Goal: Transaction & Acquisition: Obtain resource

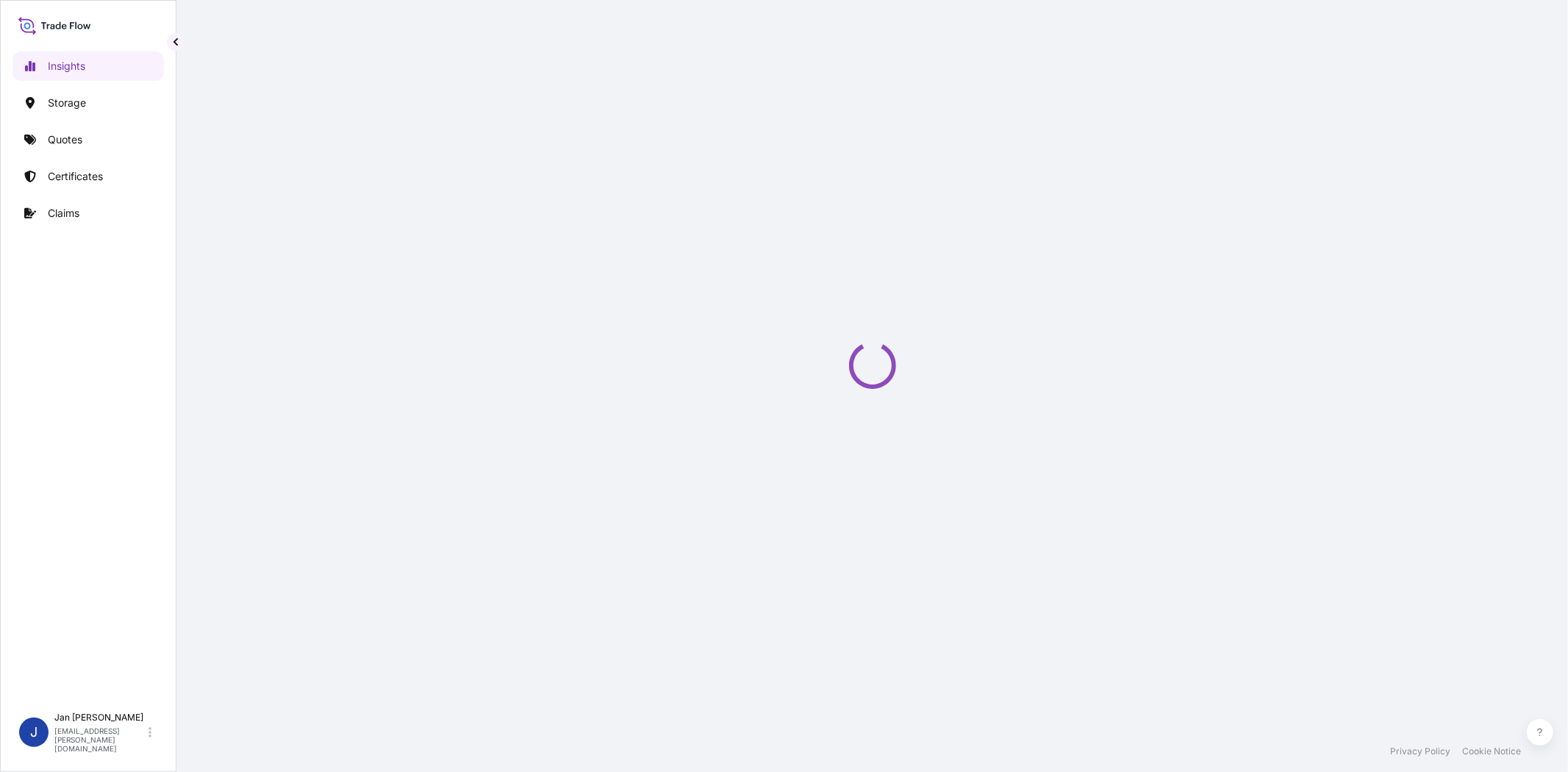
select select "2025"
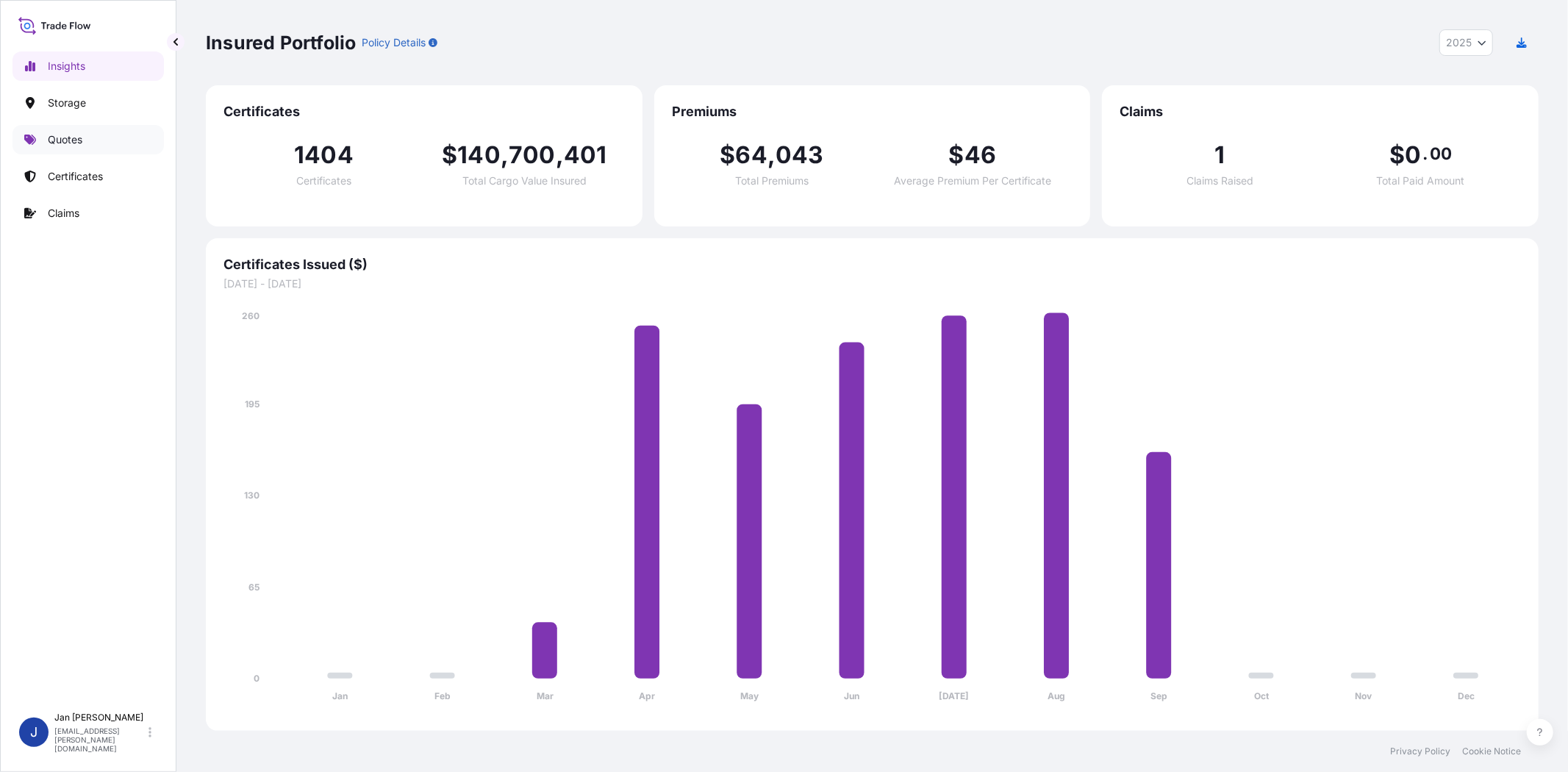
click at [84, 142] on link "Quotes" at bounding box center [88, 139] width 151 height 29
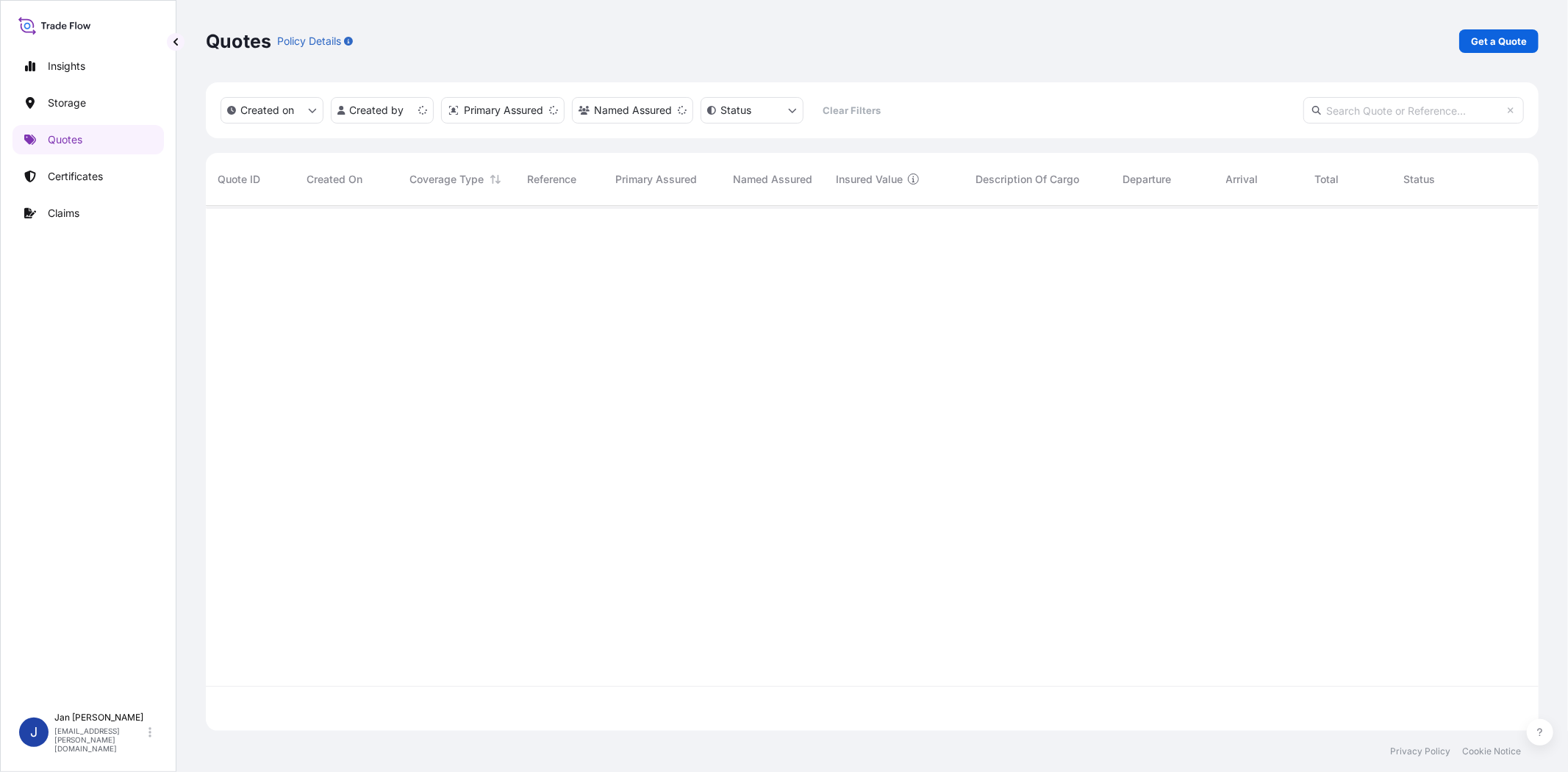
scroll to position [521, 1320]
click at [1501, 34] on p "Get a Quote" at bounding box center [1498, 41] width 56 height 15
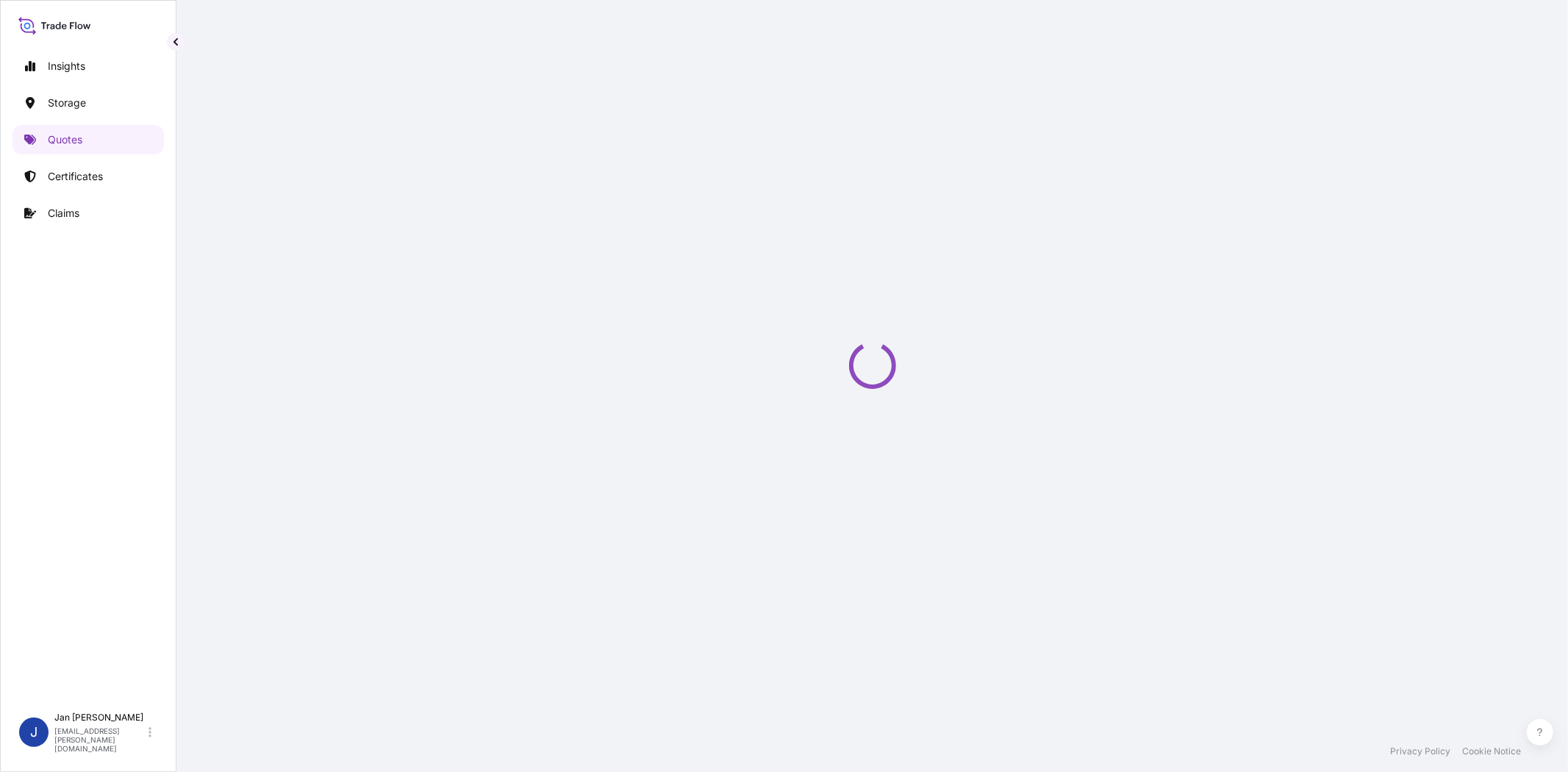
select select "Water"
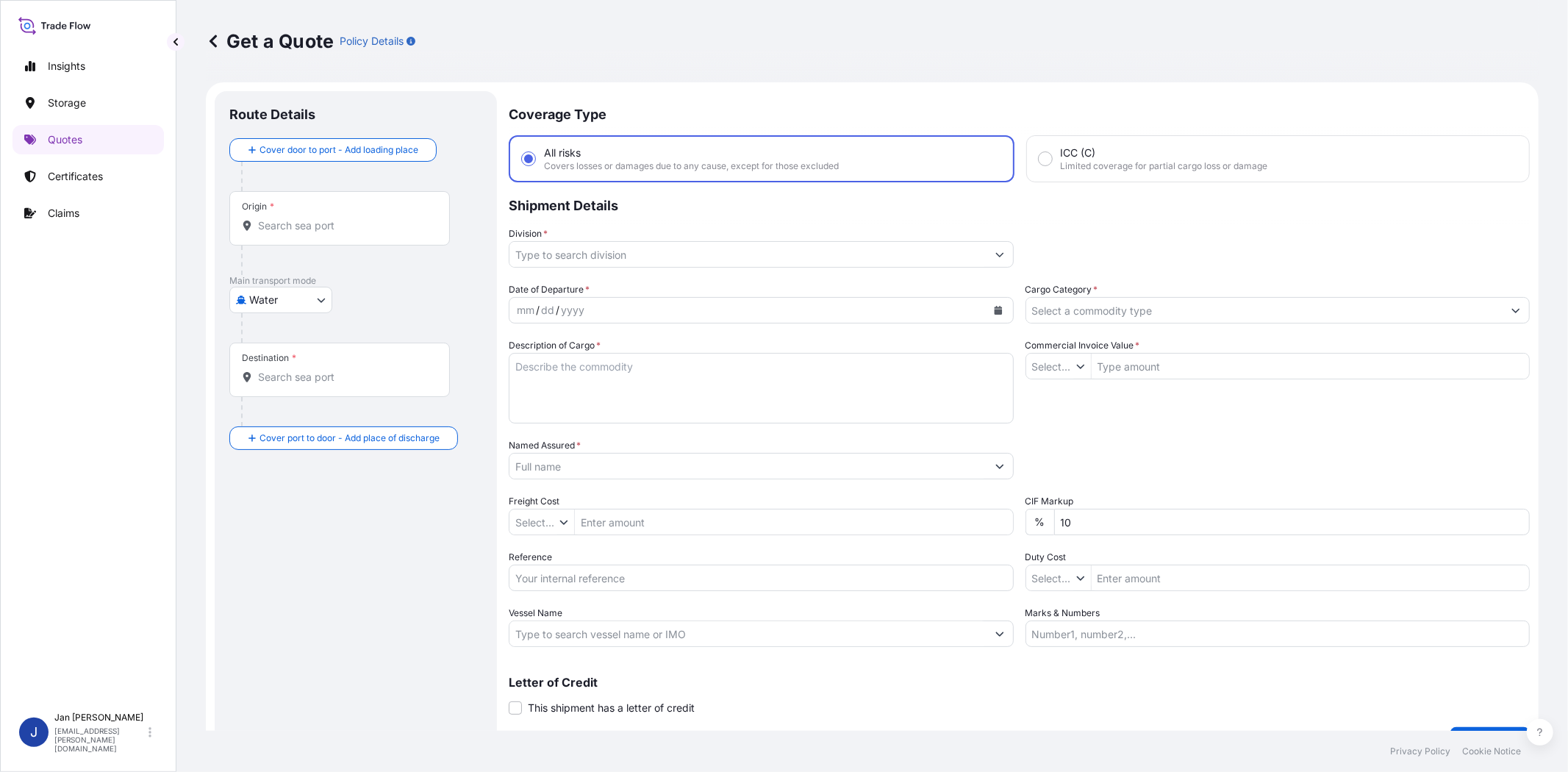
type input "$ USD"
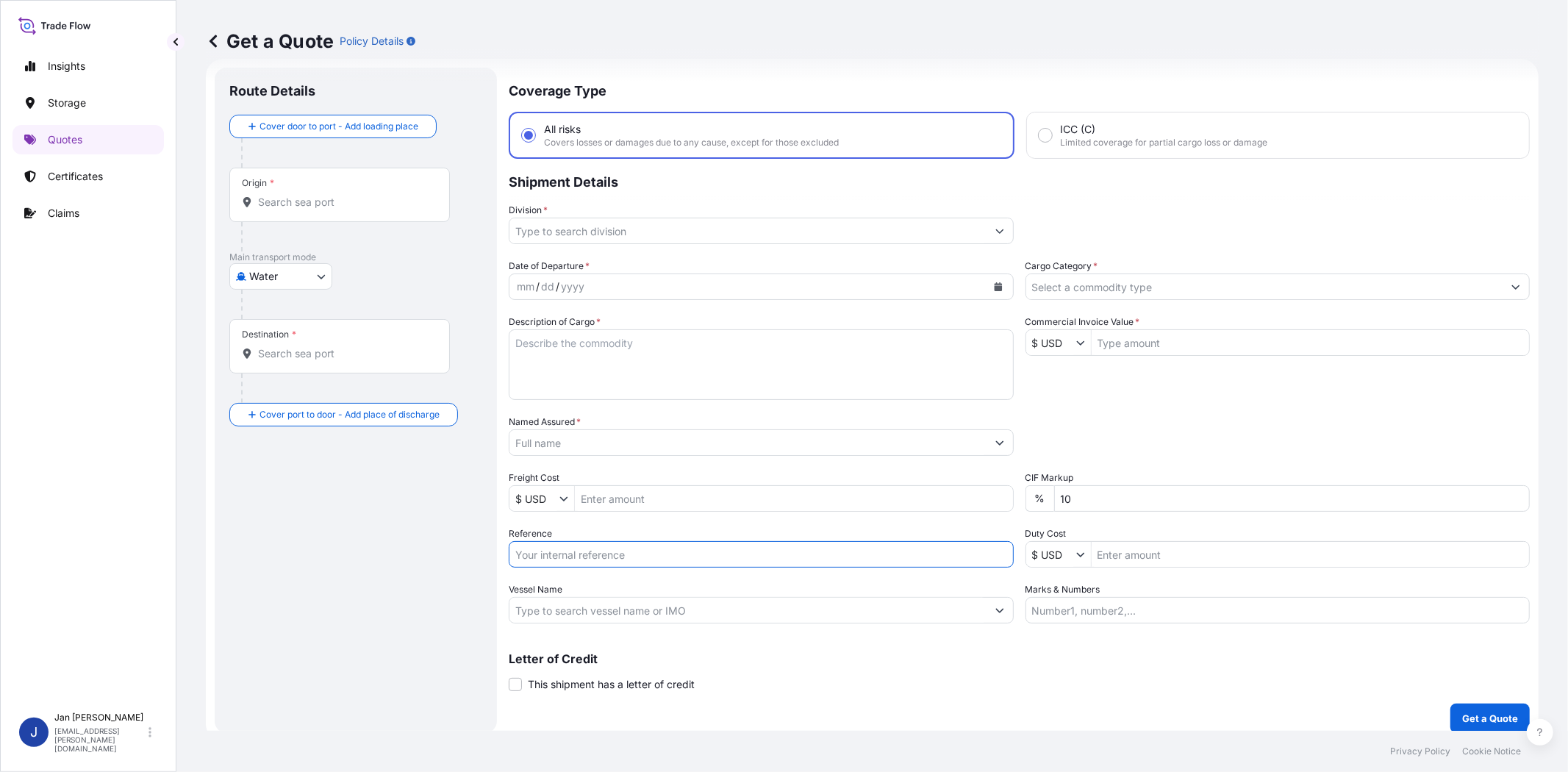
click at [617, 548] on input "Reference" at bounding box center [761, 554] width 505 height 26
paste input "1187436925 // 5013231420 5013231602 304262700"
click at [550, 556] on input "1187436925 // 5013231420 5013231602 304262700" at bounding box center [761, 554] width 505 height 26
type input "1187436925 // 5013231420 5013231602 304262700"
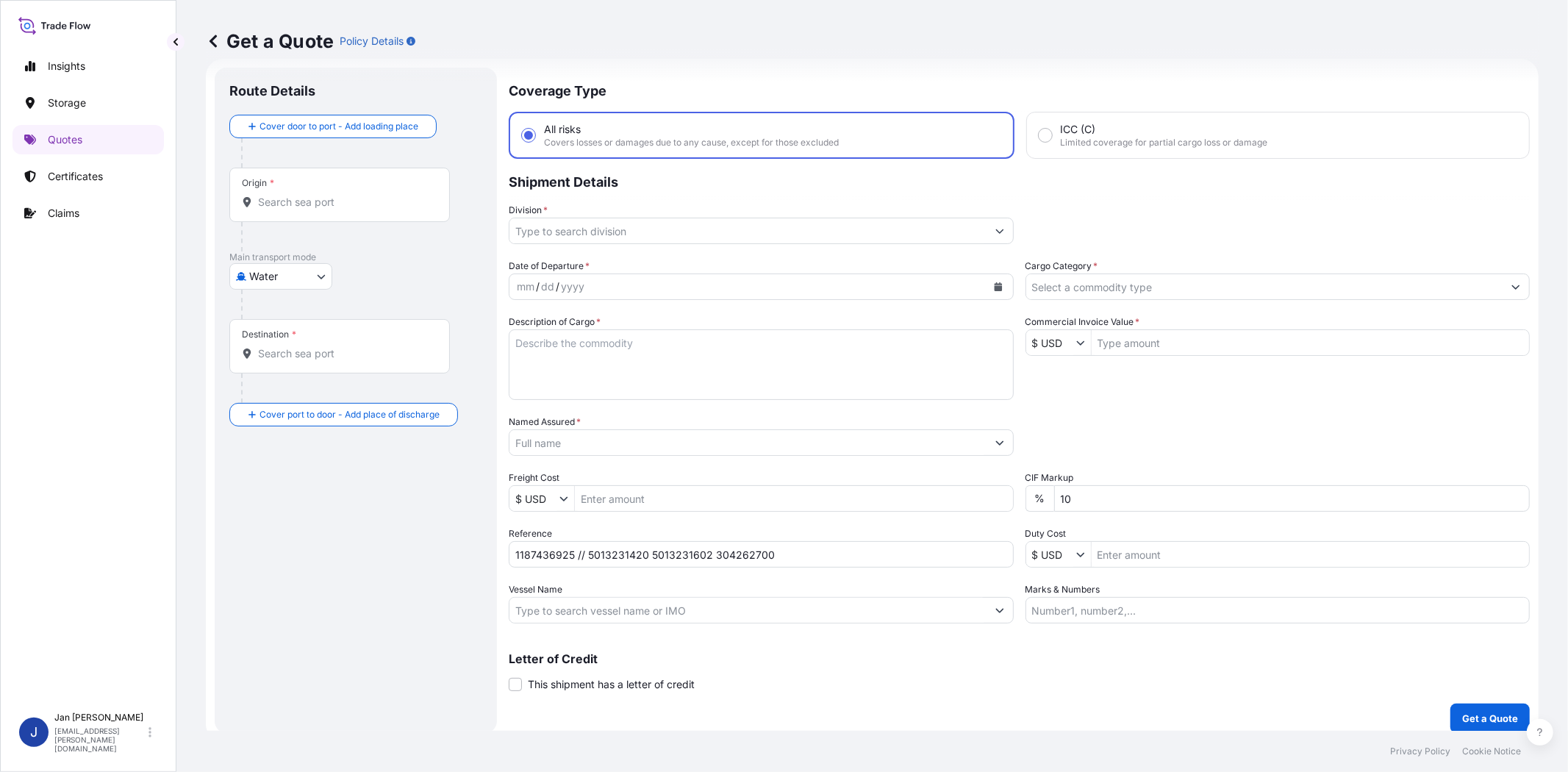
click at [1180, 297] on input "Cargo Category *" at bounding box center [1265, 286] width 477 height 26
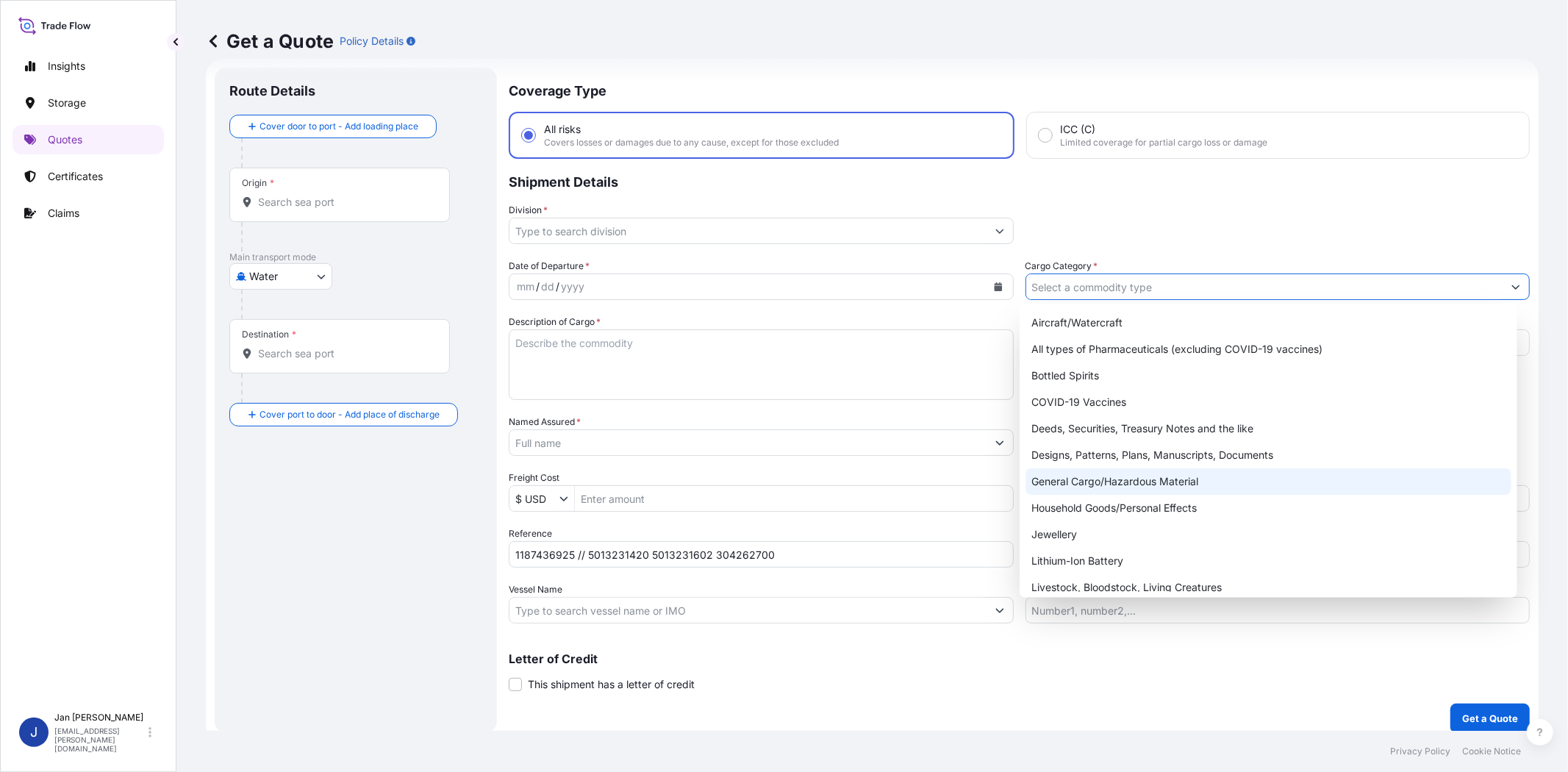
click at [1179, 480] on div "General Cargo/Hazardous Material" at bounding box center [1268, 481] width 485 height 26
type input "General Cargo/Hazardous Material"
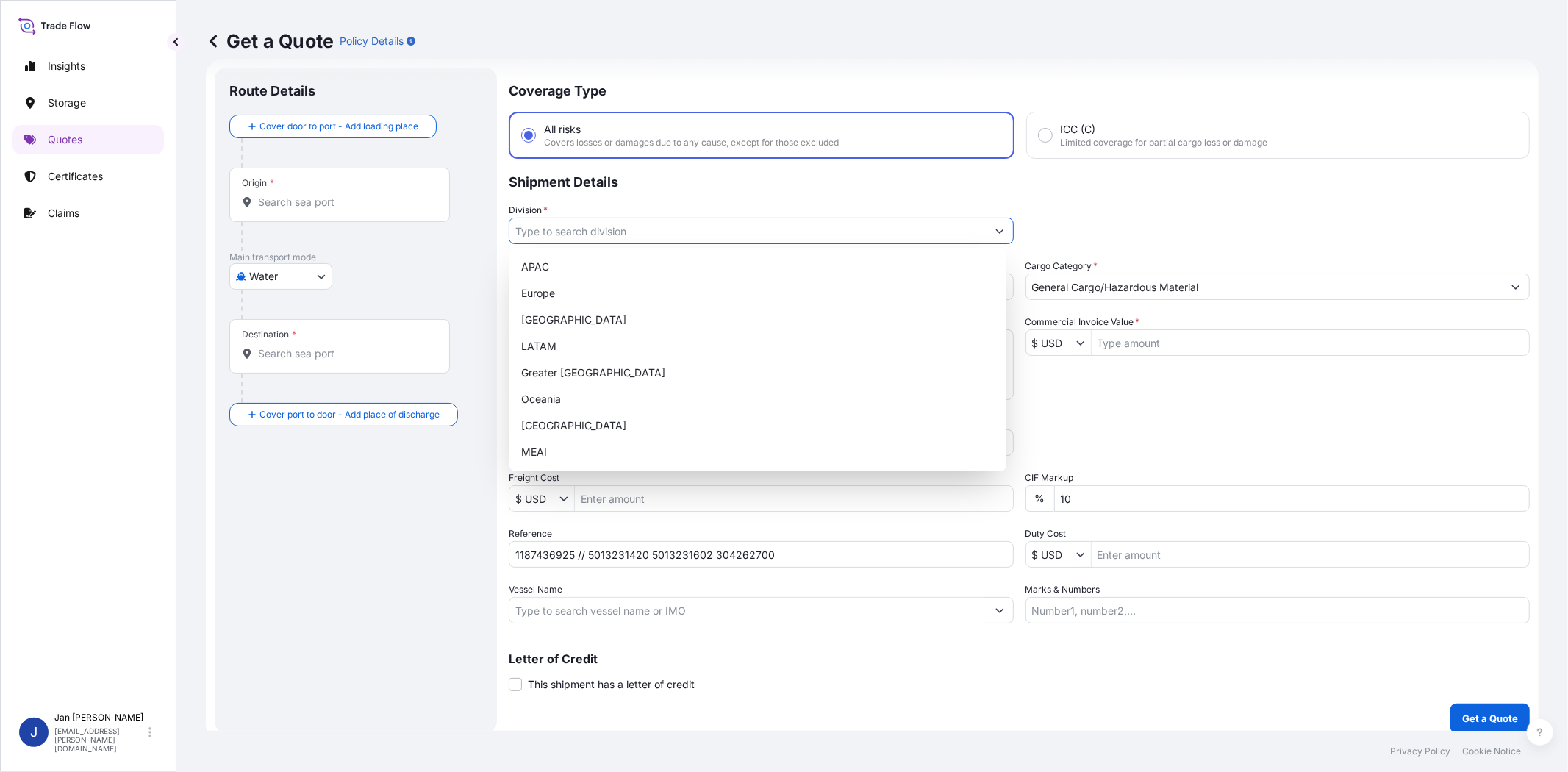
click at [692, 221] on input "Division *" at bounding box center [748, 230] width 477 height 26
click at [652, 296] on div "Europe" at bounding box center [758, 292] width 485 height 26
type input "Europe"
click at [1067, 180] on p "Shipment Details" at bounding box center [1019, 180] width 1021 height 44
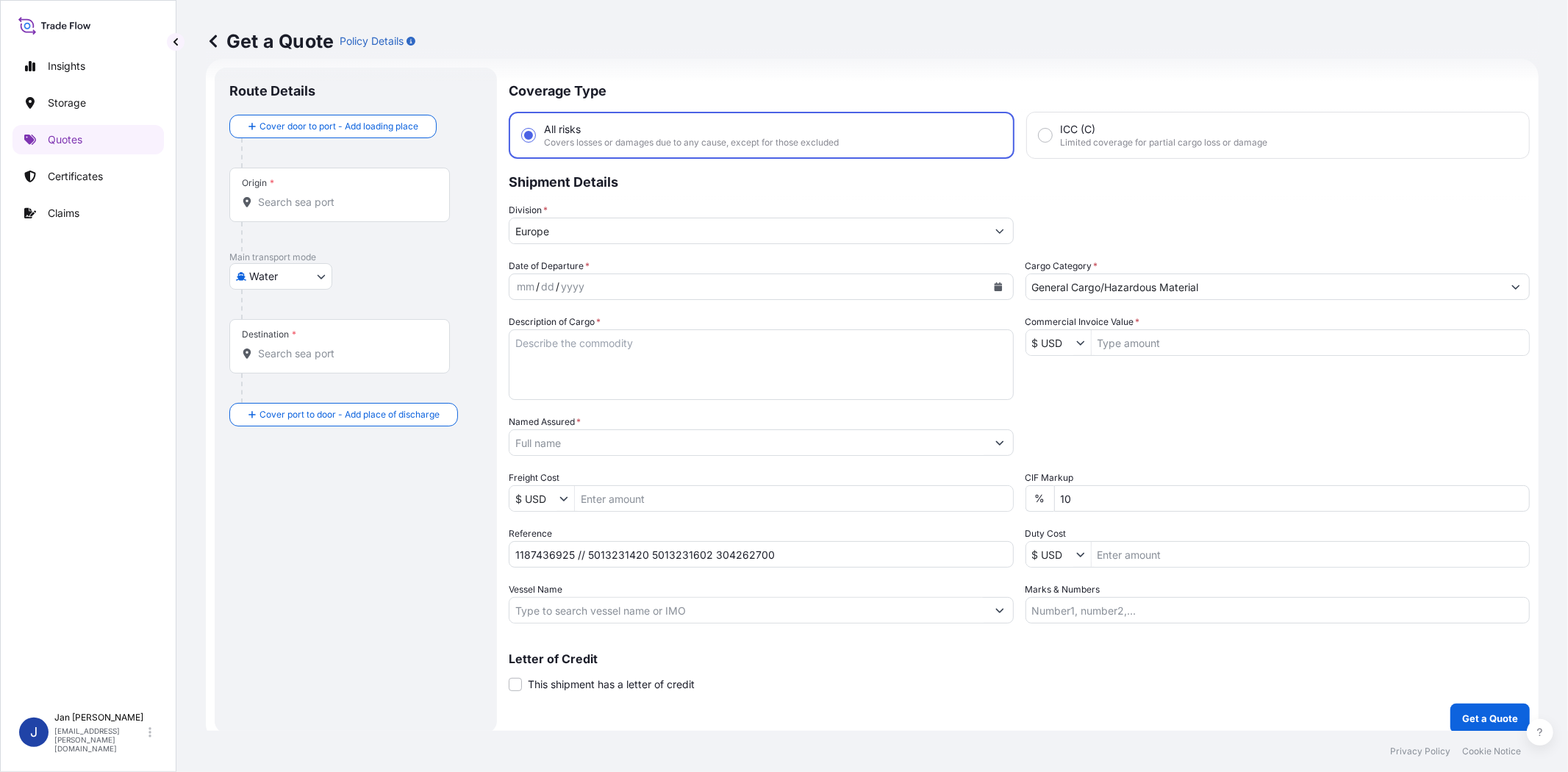
click at [993, 283] on icon "Calendar" at bounding box center [997, 287] width 8 height 9
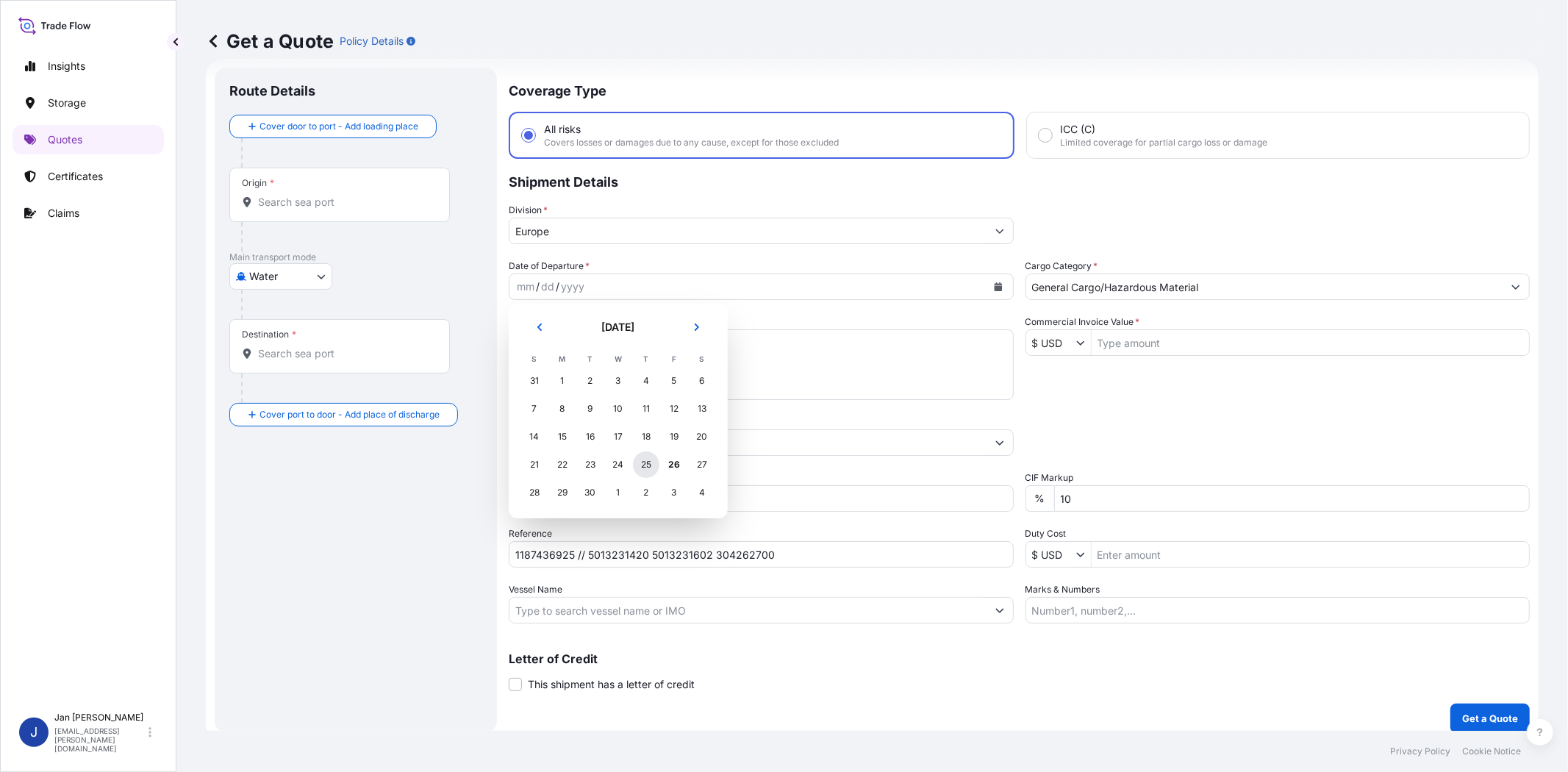
click at [647, 461] on div "25" at bounding box center [646, 464] width 26 height 26
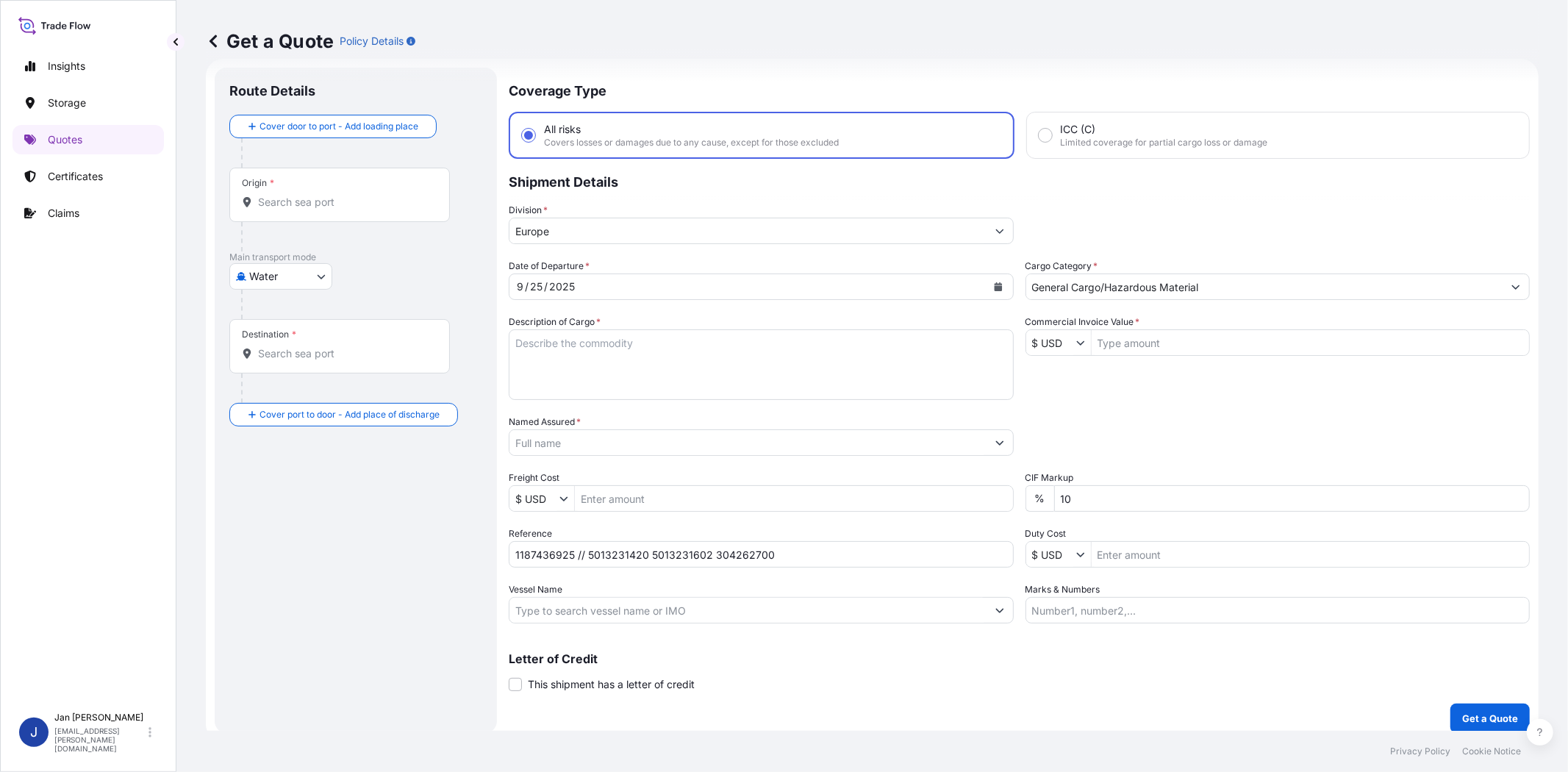
click at [1141, 426] on div "Packing Category Type to search a container mode Please select a primary mode o…" at bounding box center [1278, 435] width 505 height 41
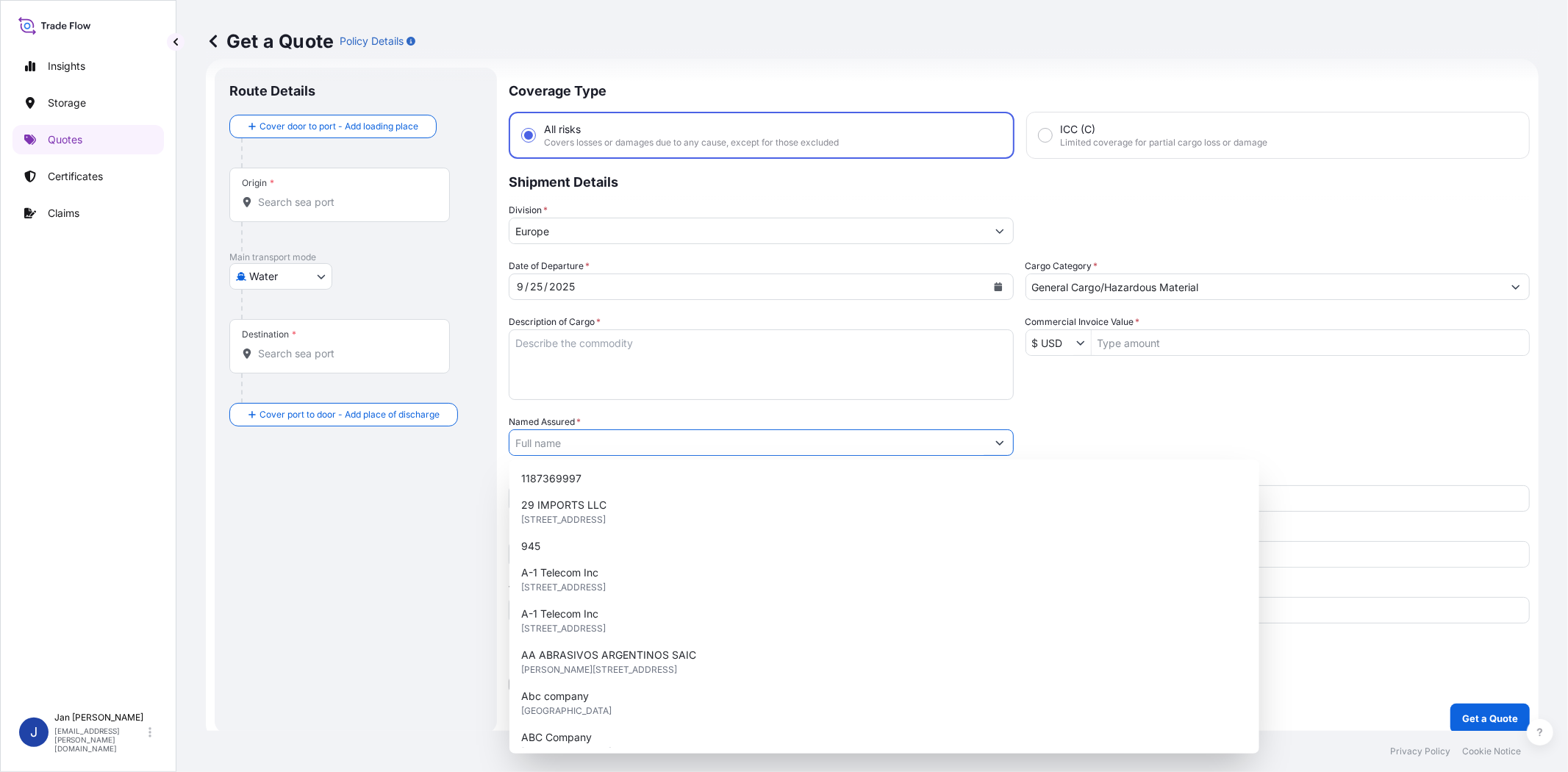
click at [673, 443] on input "Named Assured *" at bounding box center [748, 442] width 477 height 26
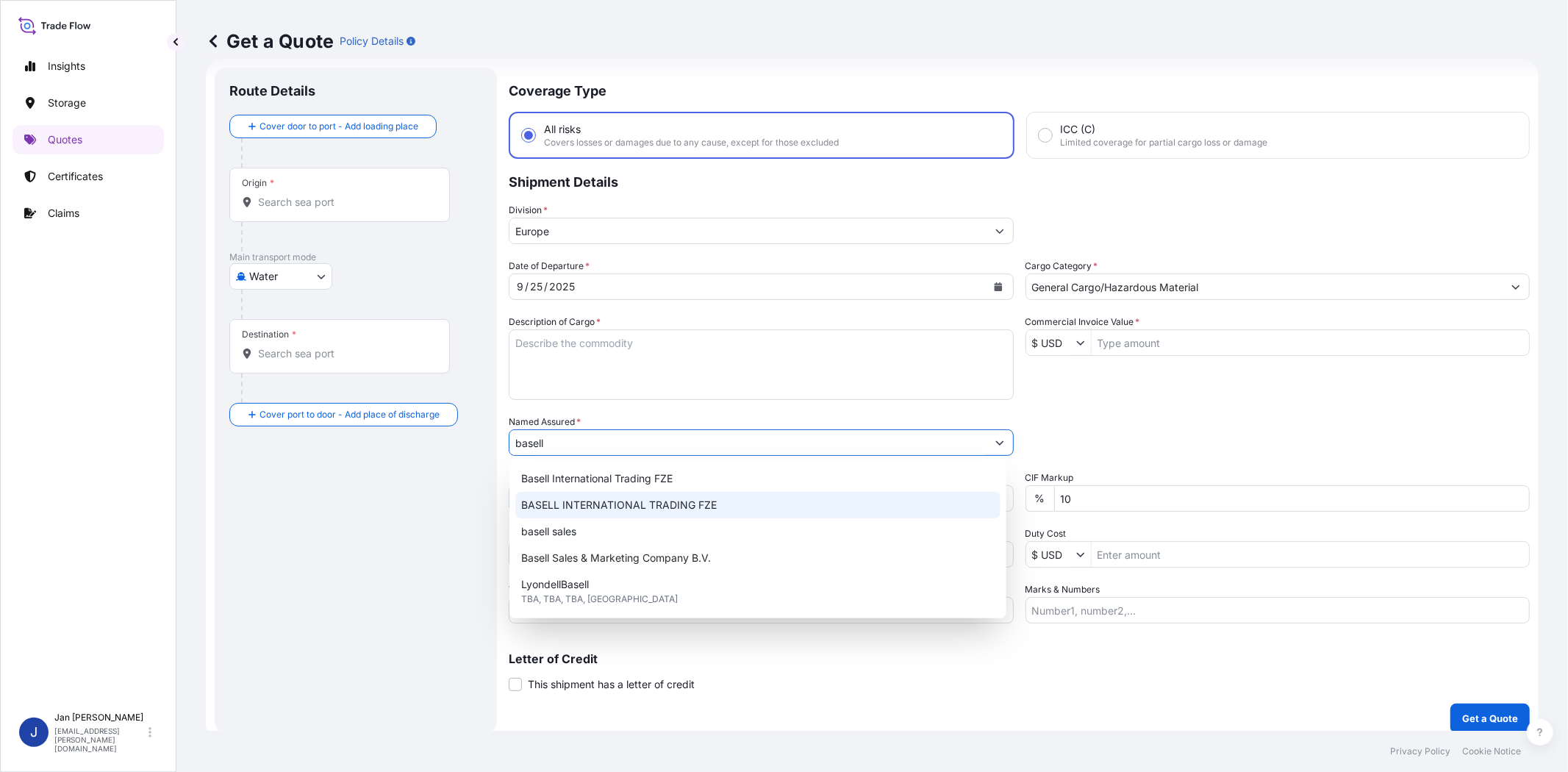
click at [692, 509] on span "BASELL INTERNATIONAL TRADING FZE" at bounding box center [619, 505] width 195 height 15
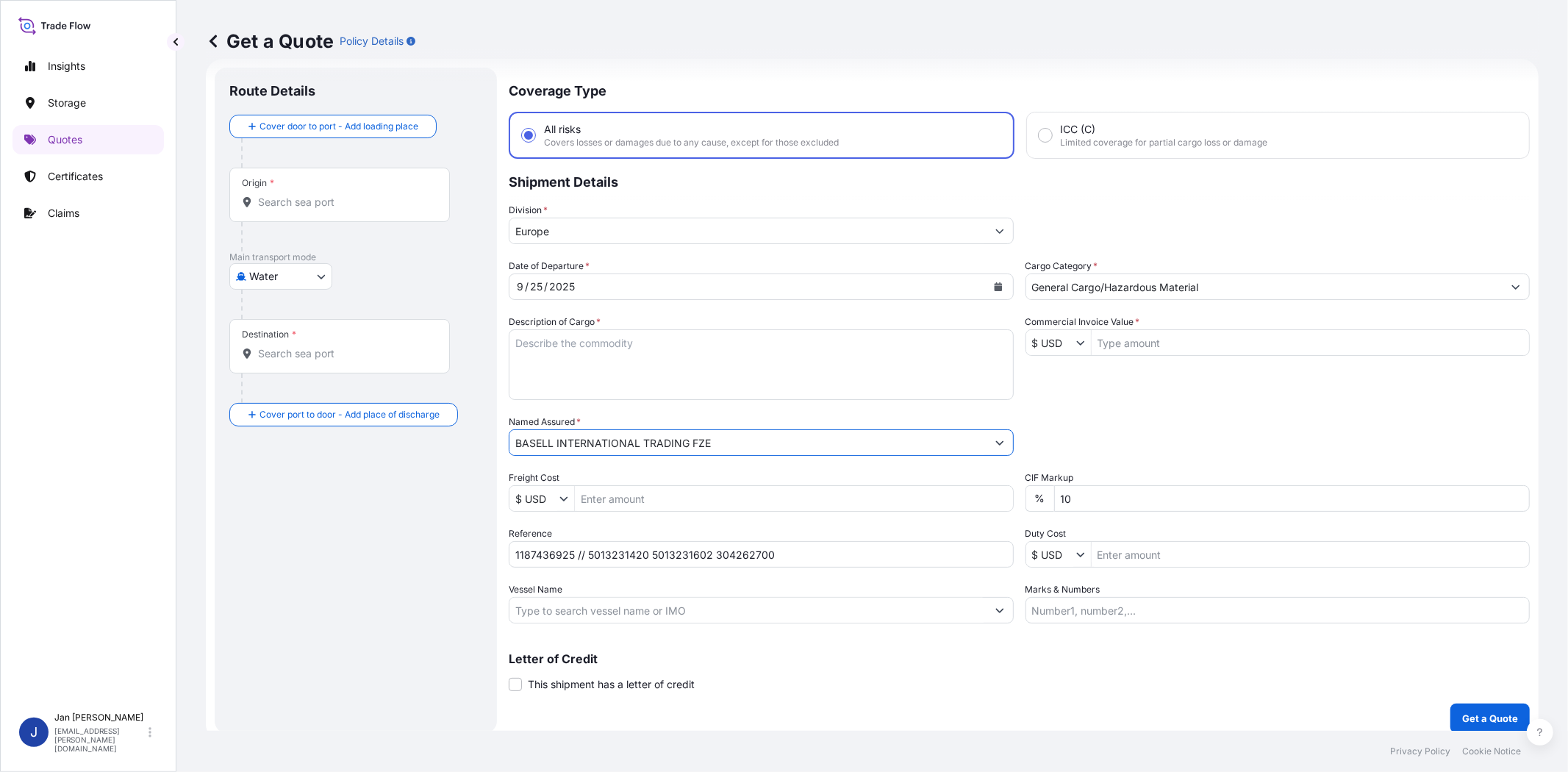
type input "BASELL INTERNATIONAL TRADING FZE"
click at [1135, 399] on div "Date of Departure * 9 / 25 / 2025 Cargo Category * General Cargo/Hazardous Mate…" at bounding box center [1019, 441] width 1021 height 364
click at [849, 618] on input "Vessel Name" at bounding box center [748, 610] width 477 height 26
paste input "MSC ELMA"
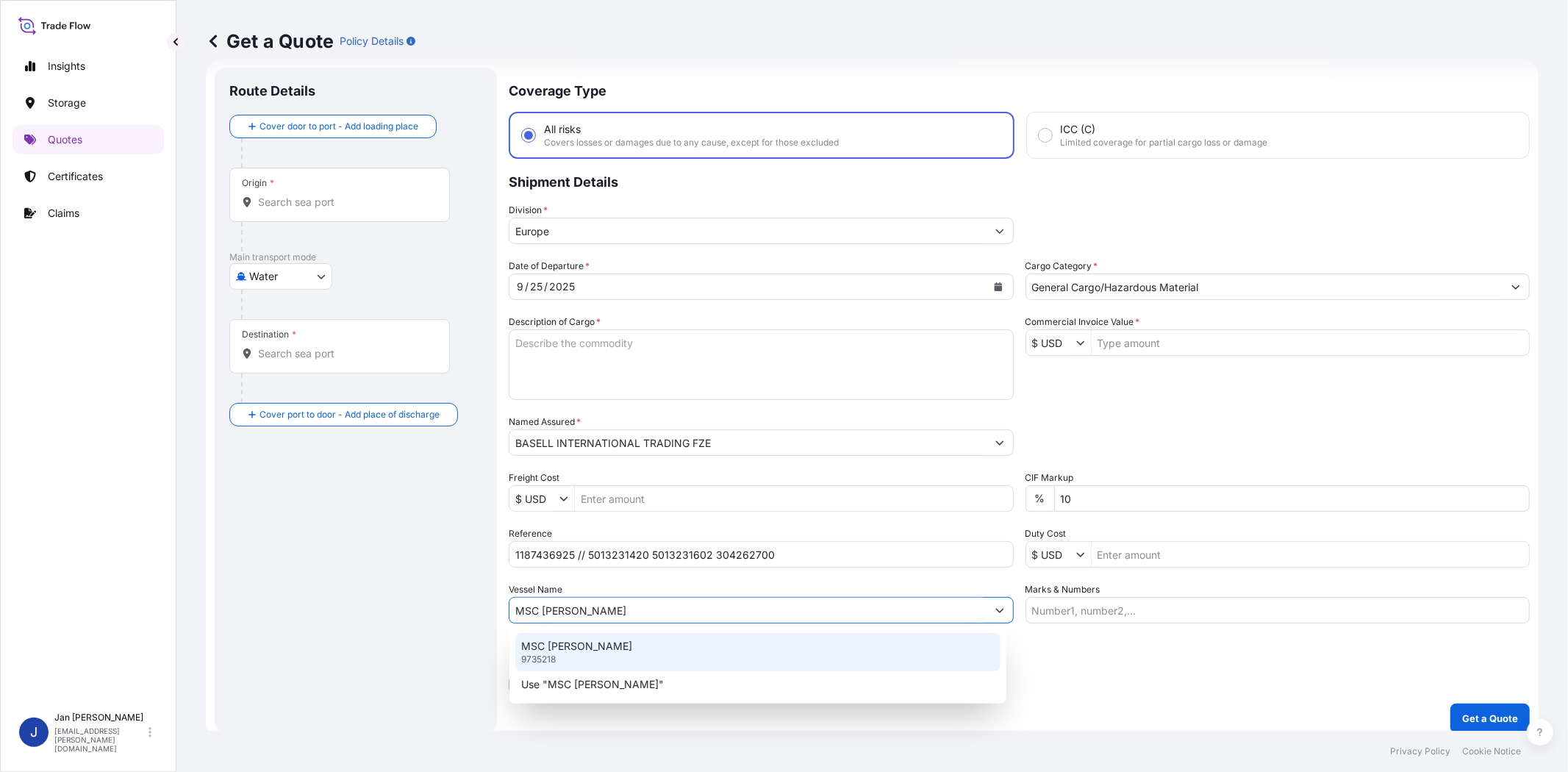
click at [707, 656] on div "MSC ELMA 9735218" at bounding box center [758, 652] width 485 height 38
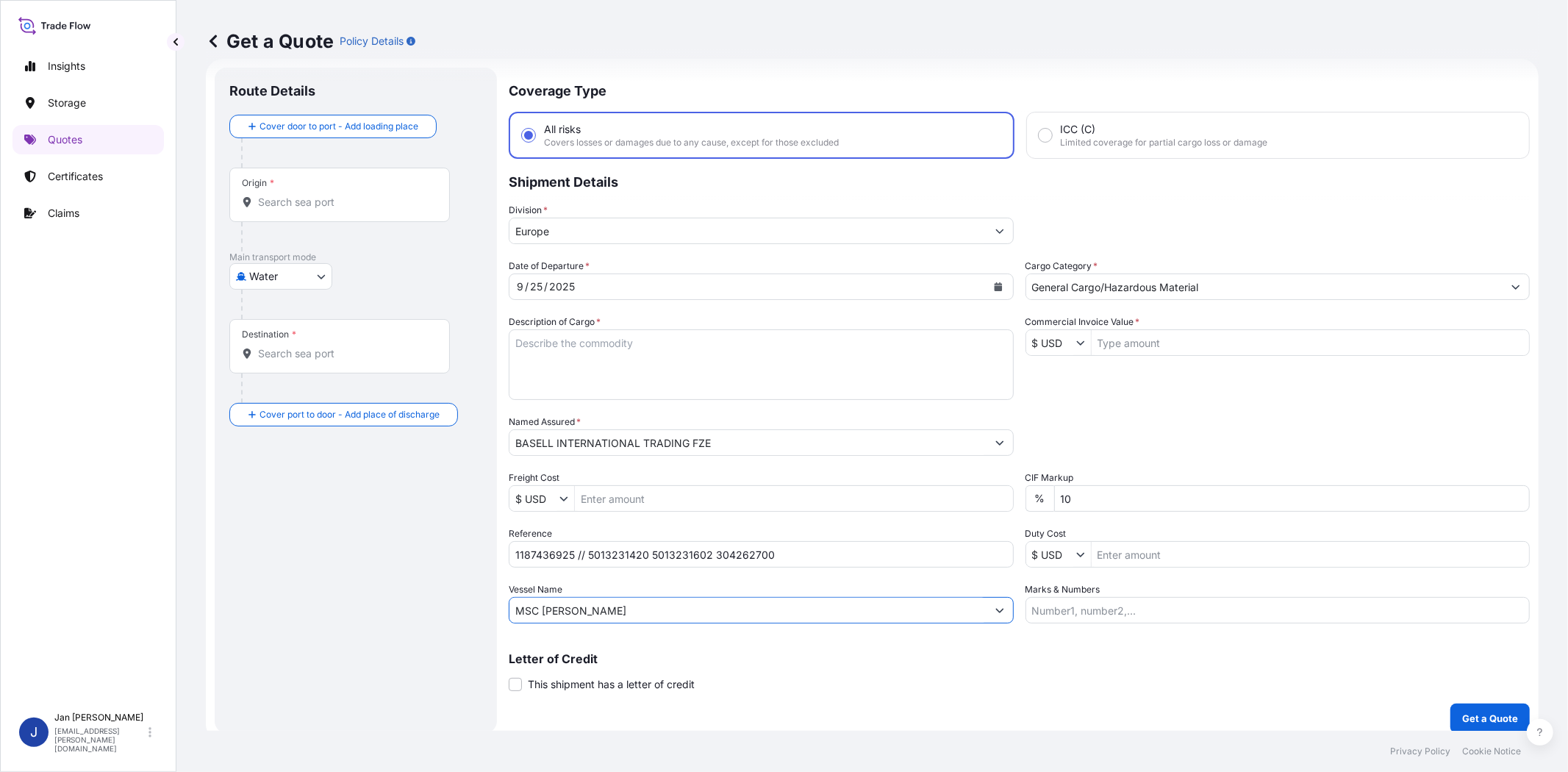
type input "MSC ELMA"
click at [343, 212] on div "Origin *" at bounding box center [340, 194] width 221 height 55
click at [343, 209] on input "Origin *" at bounding box center [345, 202] width 174 height 15
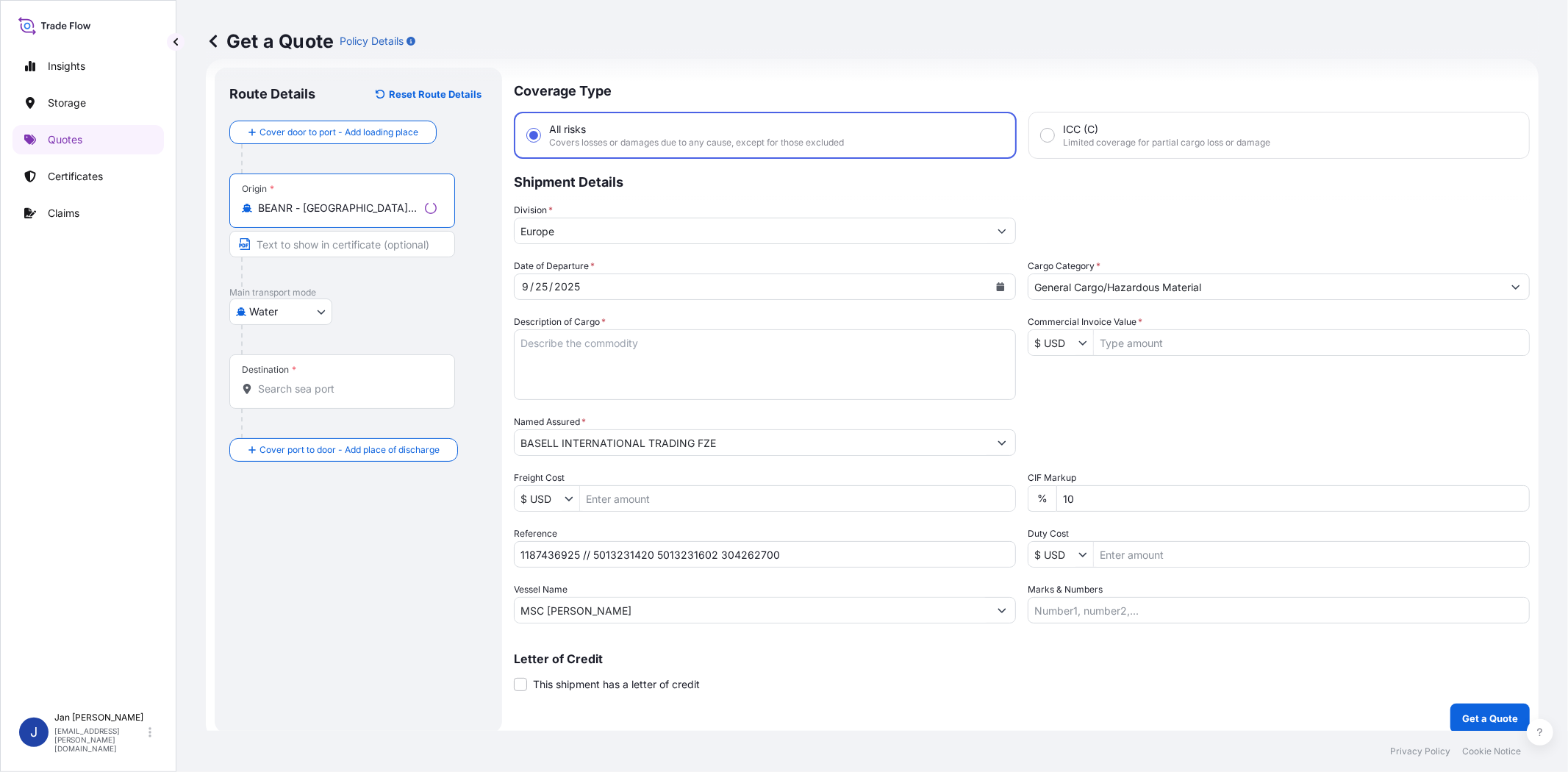
type input "BEANR - Antwerpen, Belgium"
click at [354, 399] on div "Destination *" at bounding box center [343, 382] width 226 height 55
click at [354, 396] on input "Destination *" at bounding box center [347, 389] width 179 height 15
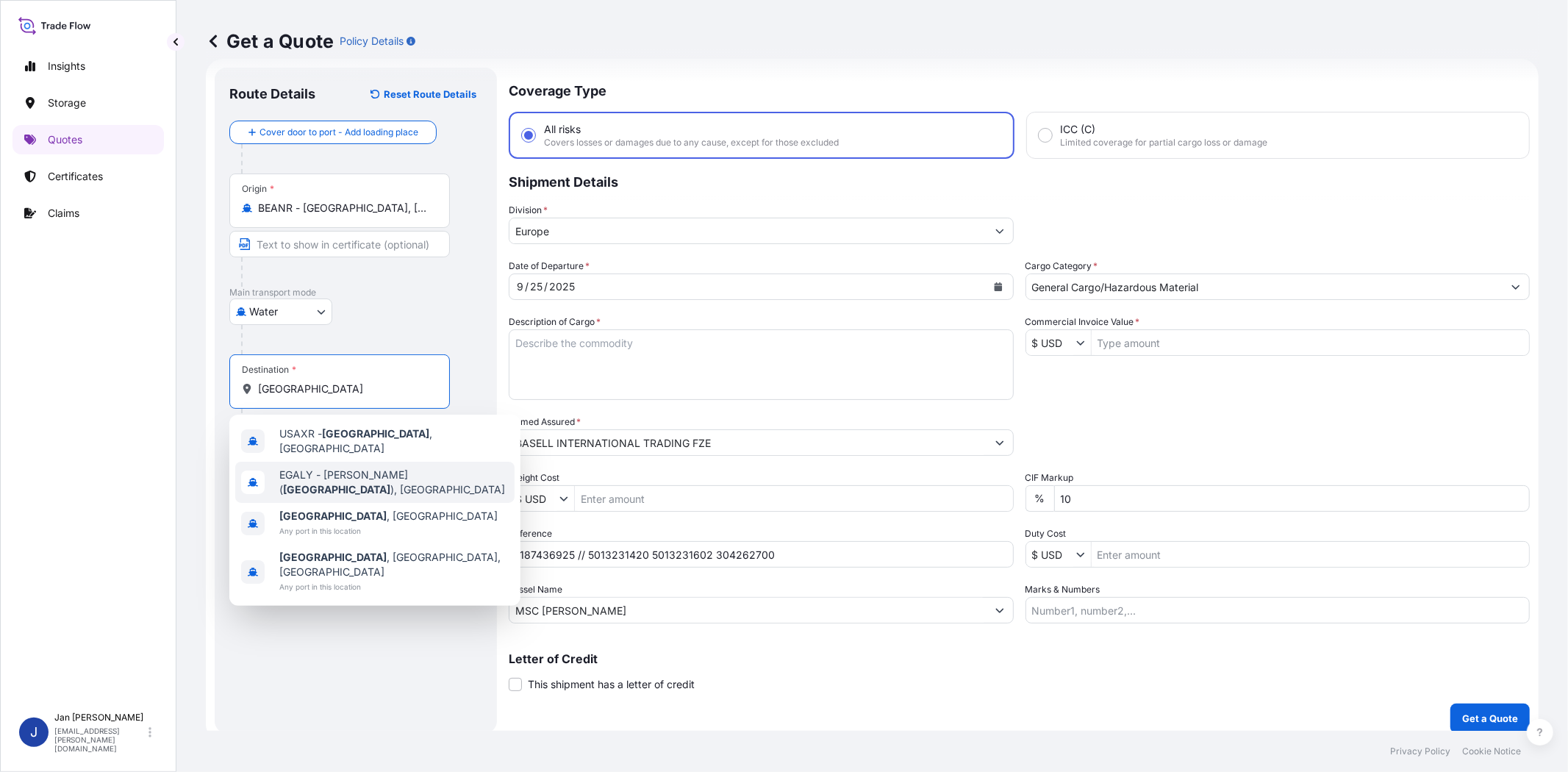
click at [360, 471] on span "EGALY - El Iskandariya ( Alexandria ), Egypt" at bounding box center [393, 482] width 230 height 29
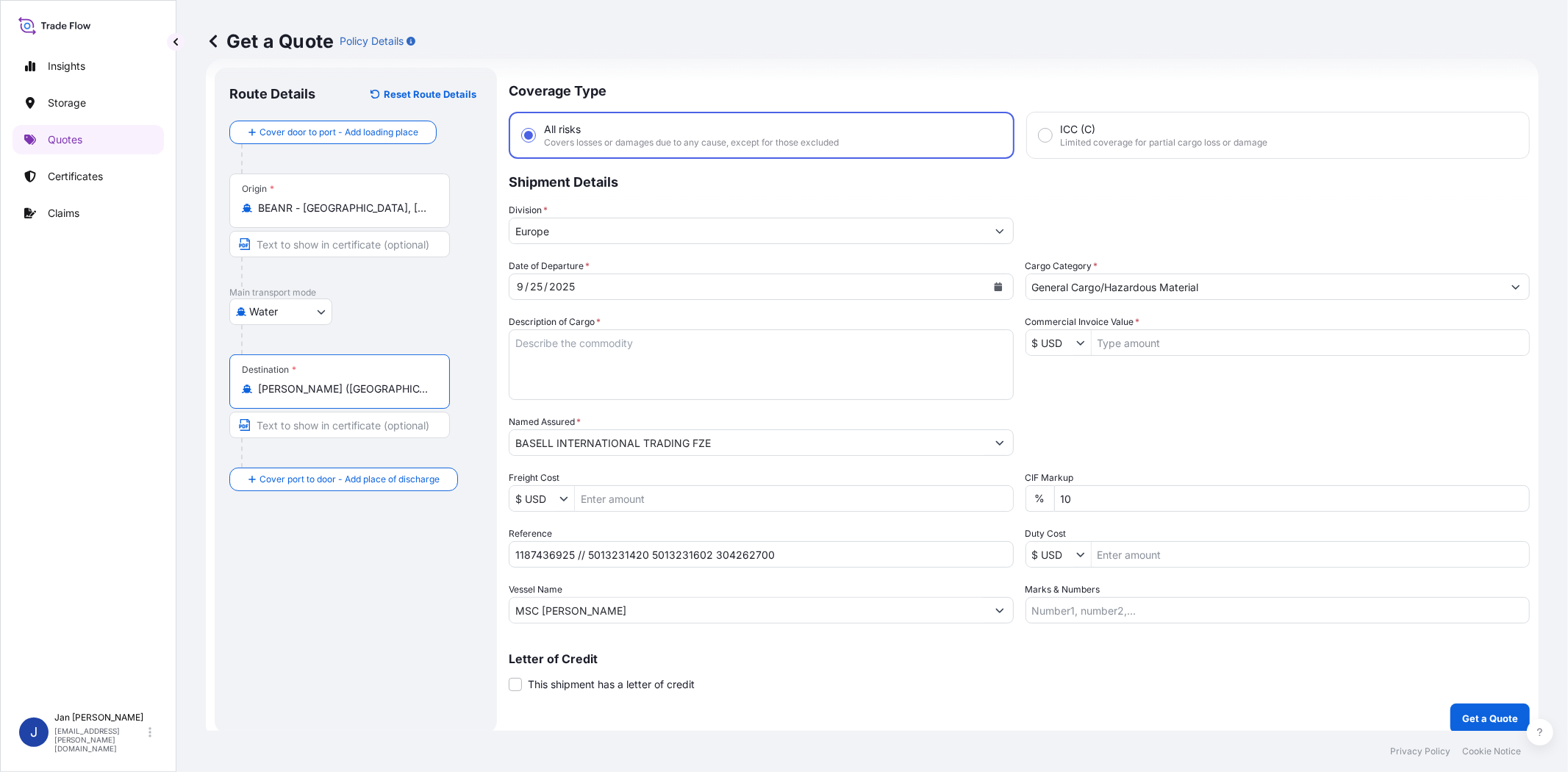
type input "EGALY - El Iskandariya (Alexandria), Egypt"
click at [373, 557] on div "Route Details Reset Route Details Cover door to port - Add loading place Place …" at bounding box center [356, 400] width 253 height 636
click at [886, 353] on textarea "Description of Cargo *" at bounding box center [761, 364] width 505 height 70
paste textarea "BAGS LOADED ONTO 2 PALLETS LOADED INTO 1 LCL LOW DENSITY POLYETHYLENE GRANULES …"
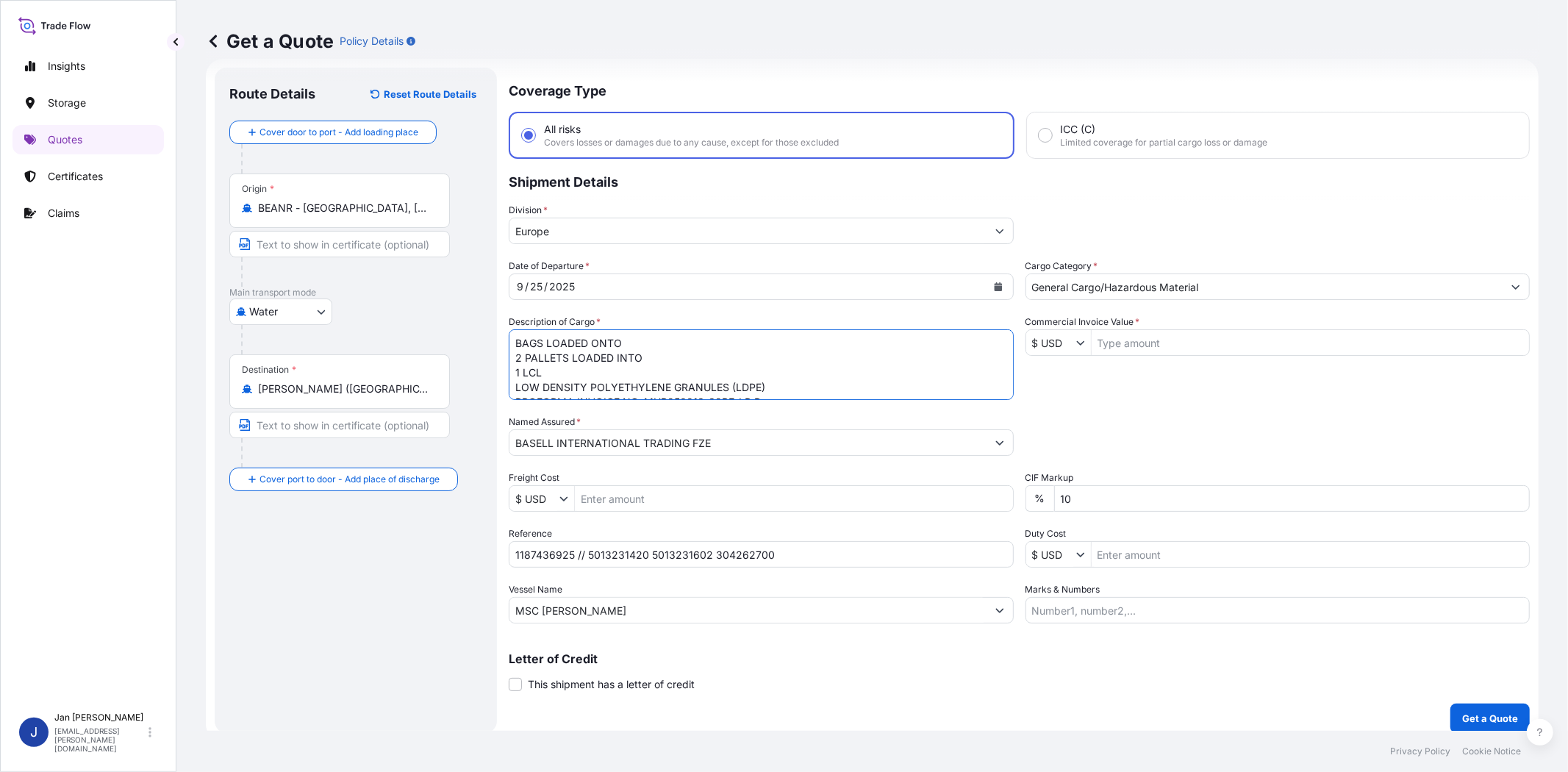
click at [512, 344] on textarea "BAGS LOADED ONTO 2 PALLETS LOADED INTO 1 LCL LOW DENSITY POLYETHYLENE GRANULES …" at bounding box center [761, 364] width 505 height 70
type textarea "110 BAGS LOADED ONTO 2 PALLETS LOADED INTO 1 LCL LOW DENSITY POLYETHYLENE GRANU…"
click at [1136, 610] on input "Marks & Numbers" at bounding box center [1278, 610] width 505 height 26
paste input "MUP - NASR CITY -VIA ALEXANDRIA LDPE -PURELL PE 3020 D - MADE IN E.C. ACID: 100…"
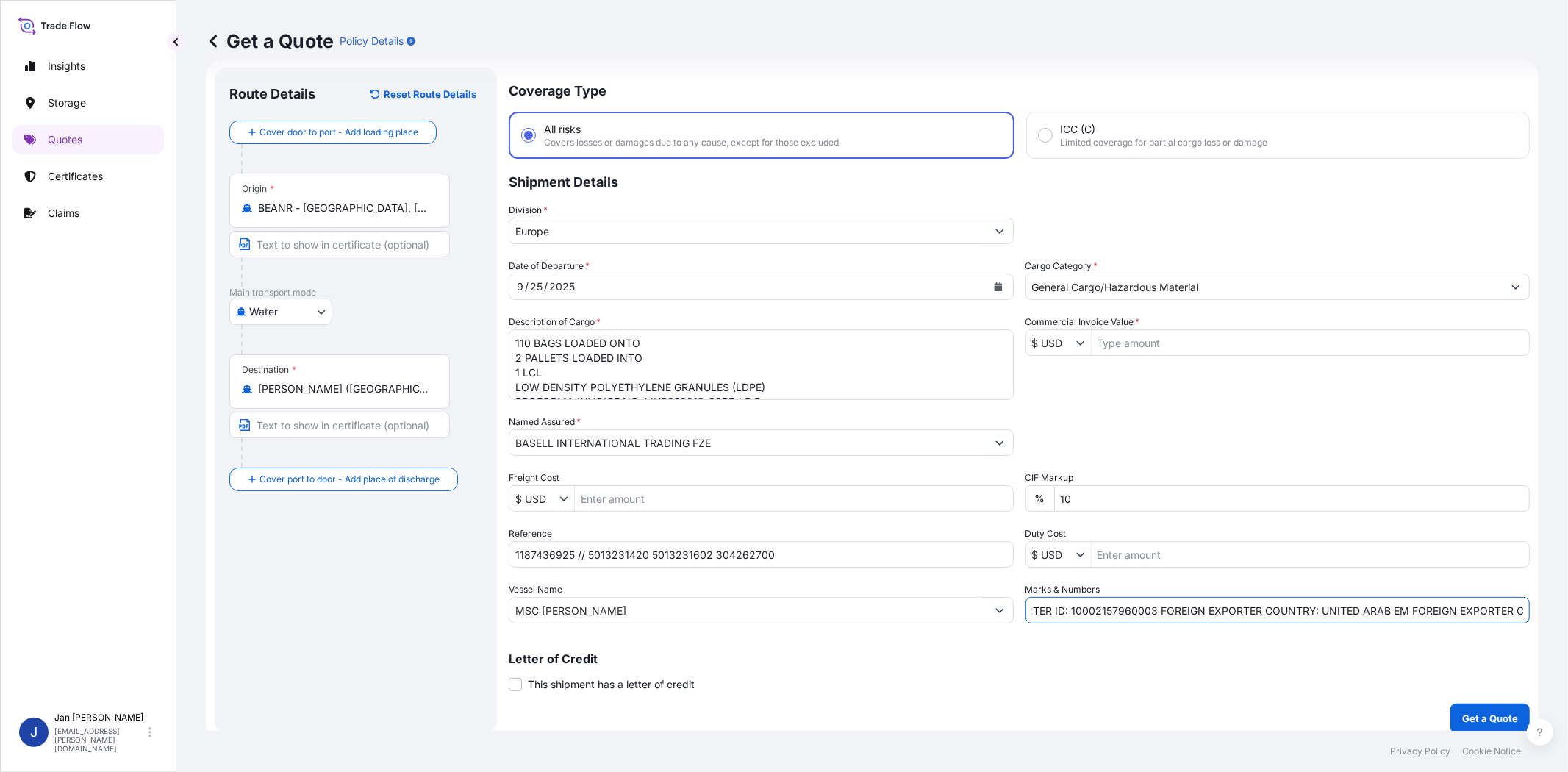
type input "MUP - NASR CITY -VIA ALEXANDRIA LDPE -PURELL PE 3020 D - MADE IN E.C. ACID: 100…"
click at [1142, 333] on input "Commercial Invoice Value *" at bounding box center [1311, 342] width 438 height 26
type input "4,641.56"
click at [1194, 414] on div "Packing Category Type to search a container mode Please select a primary mode o…" at bounding box center [1278, 435] width 505 height 41
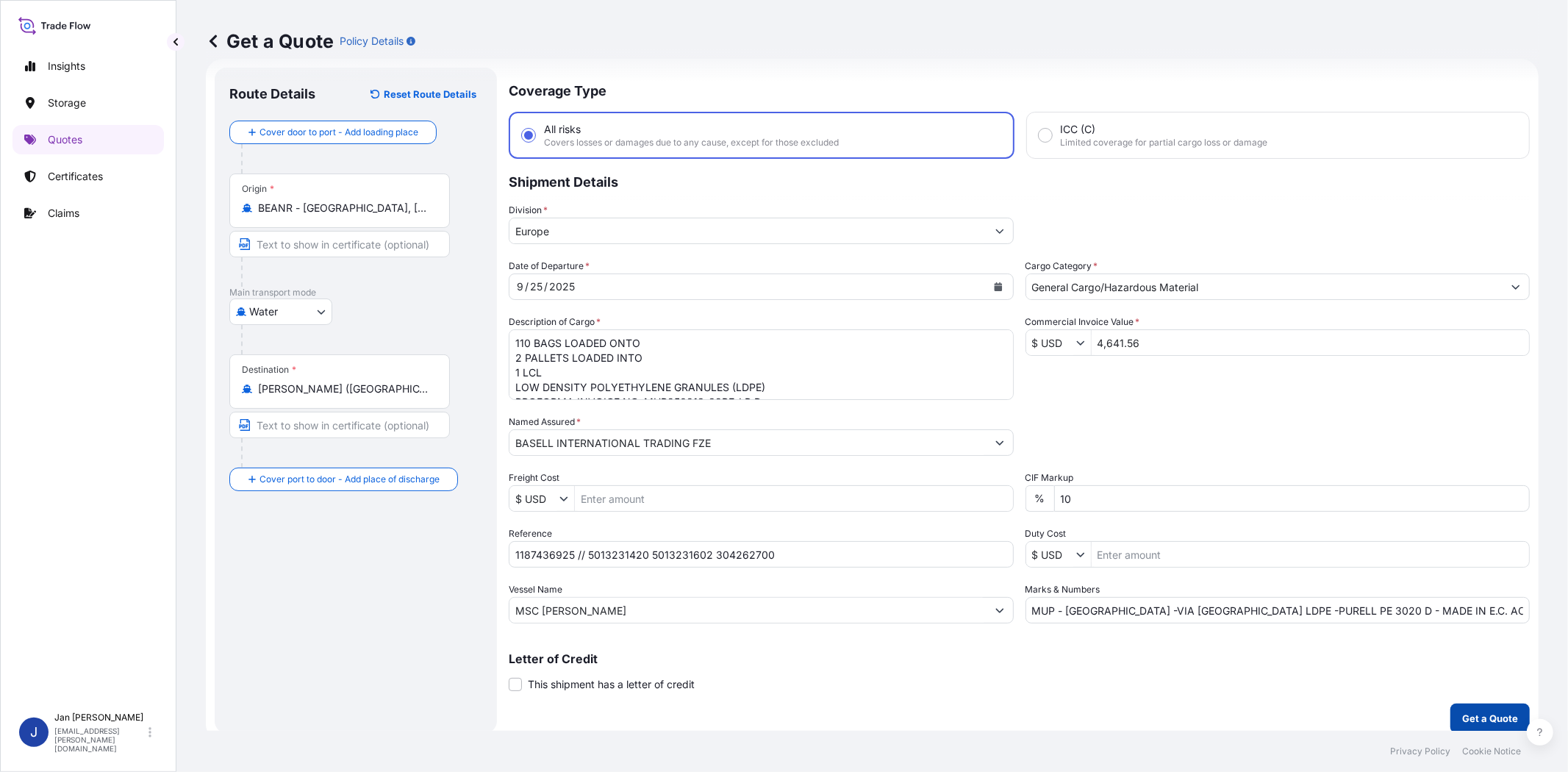
click at [1480, 714] on p "Get a Quote" at bounding box center [1489, 718] width 56 height 15
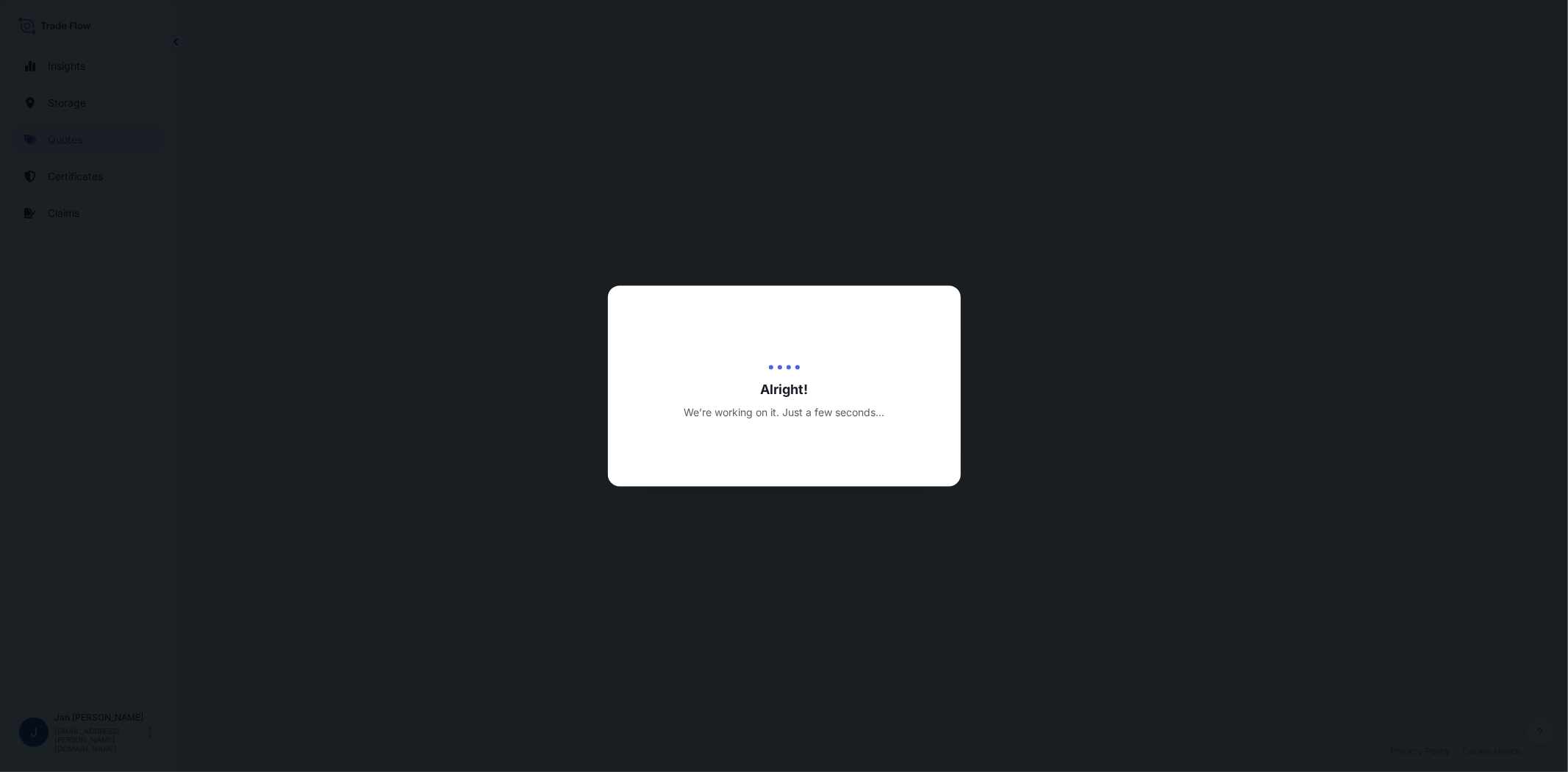
select select "Water"
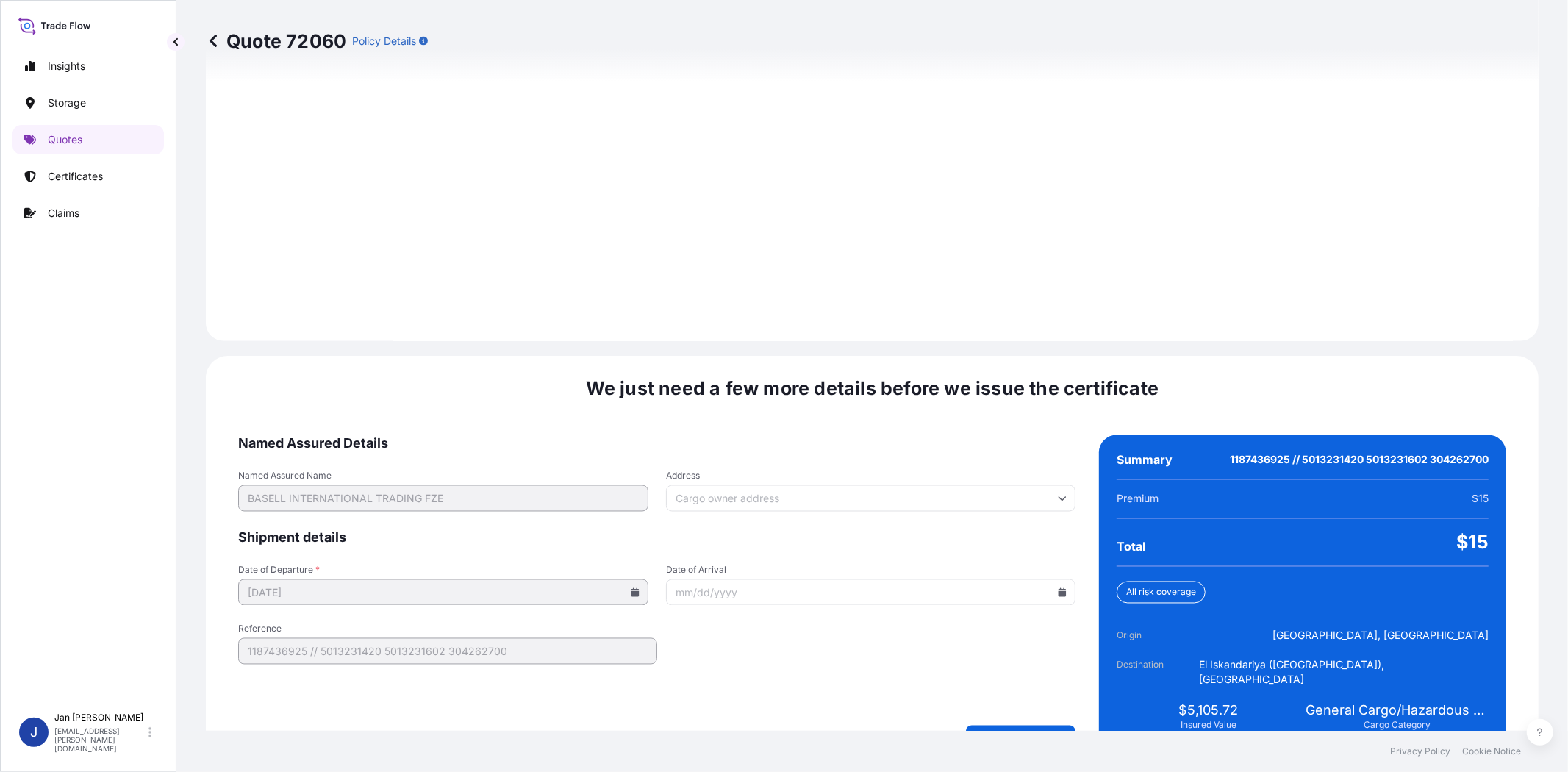
scroll to position [1952, 0]
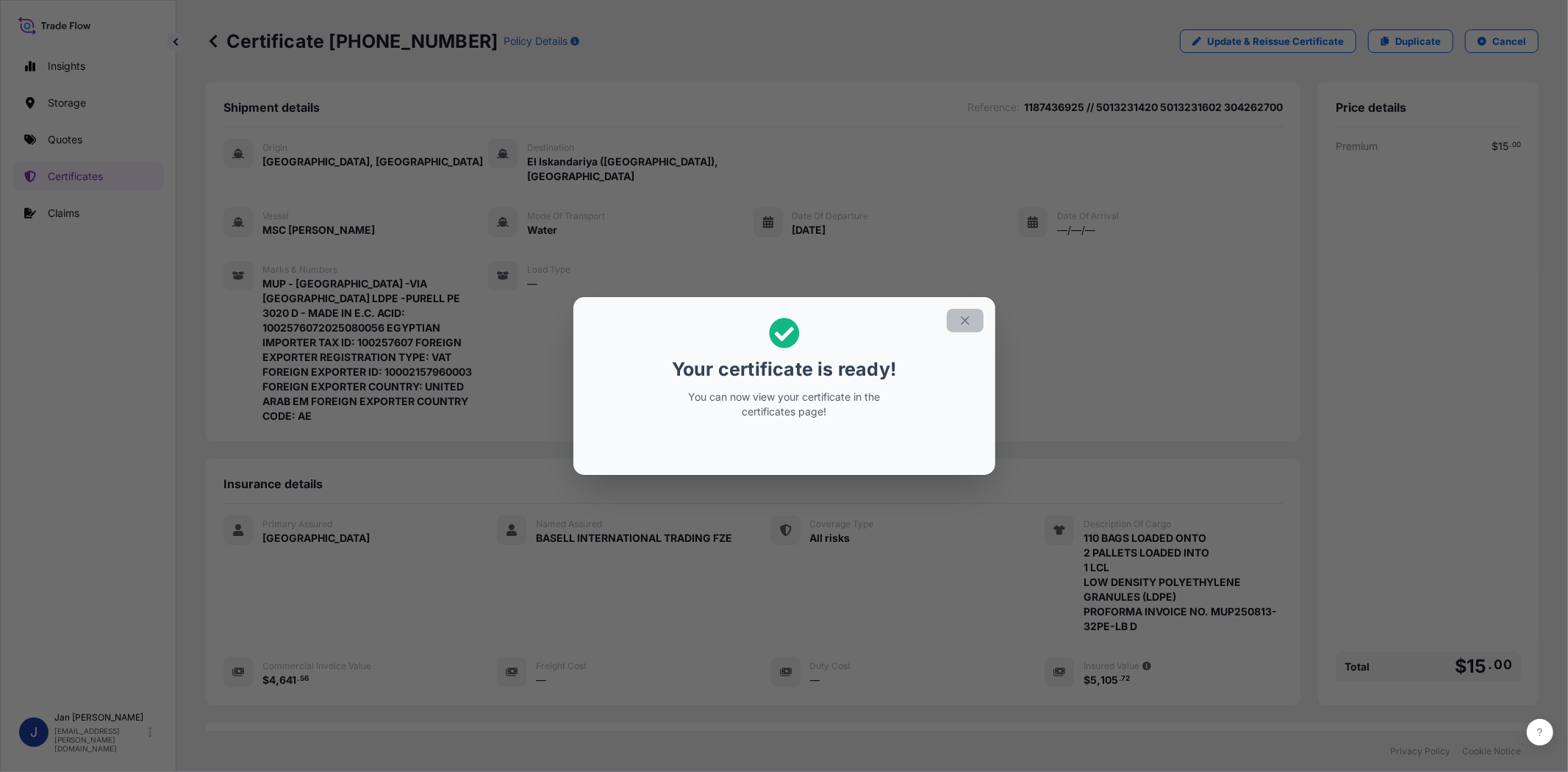
click at [967, 319] on icon "button" at bounding box center [965, 321] width 13 height 13
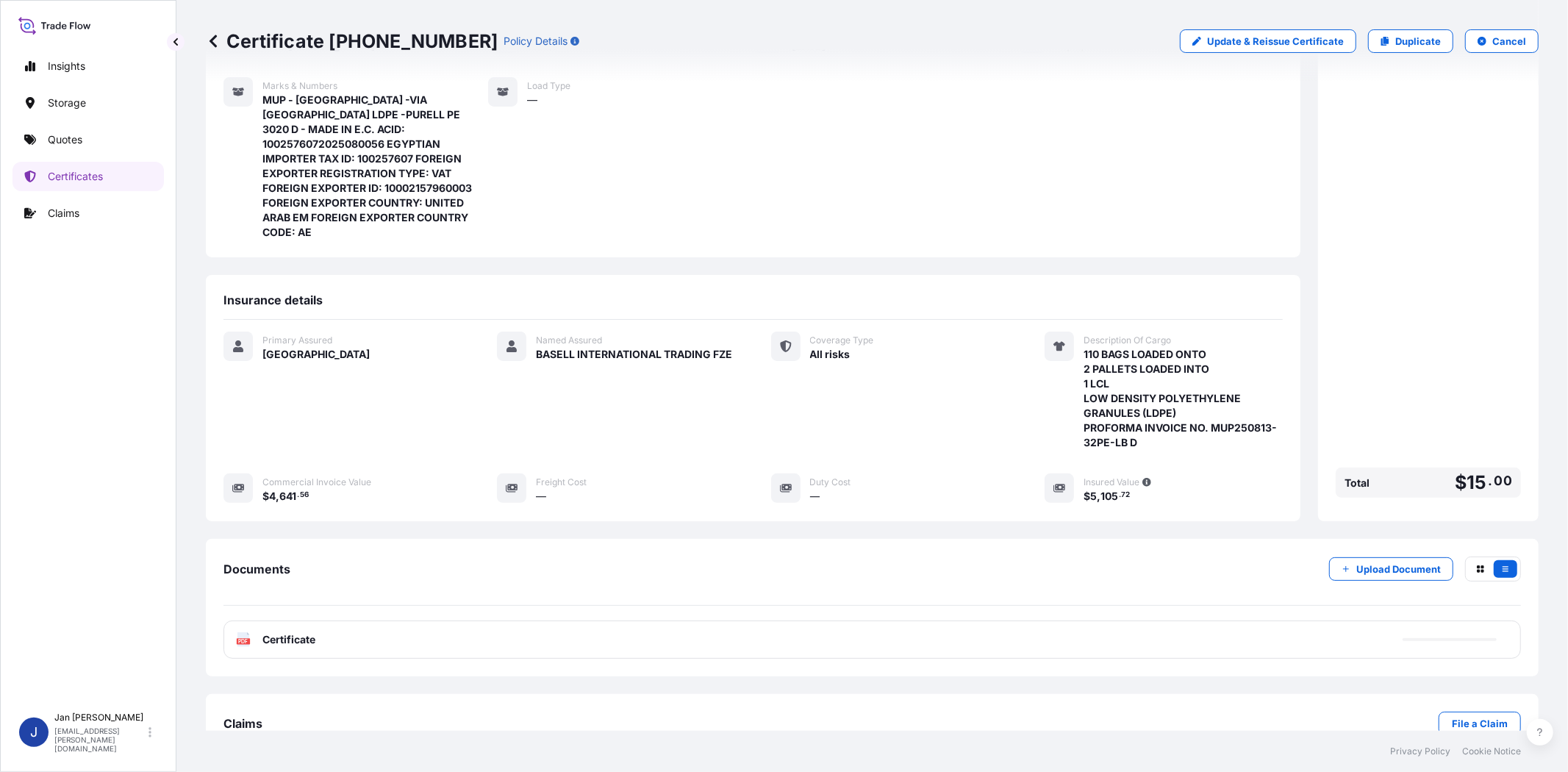
scroll to position [193, 0]
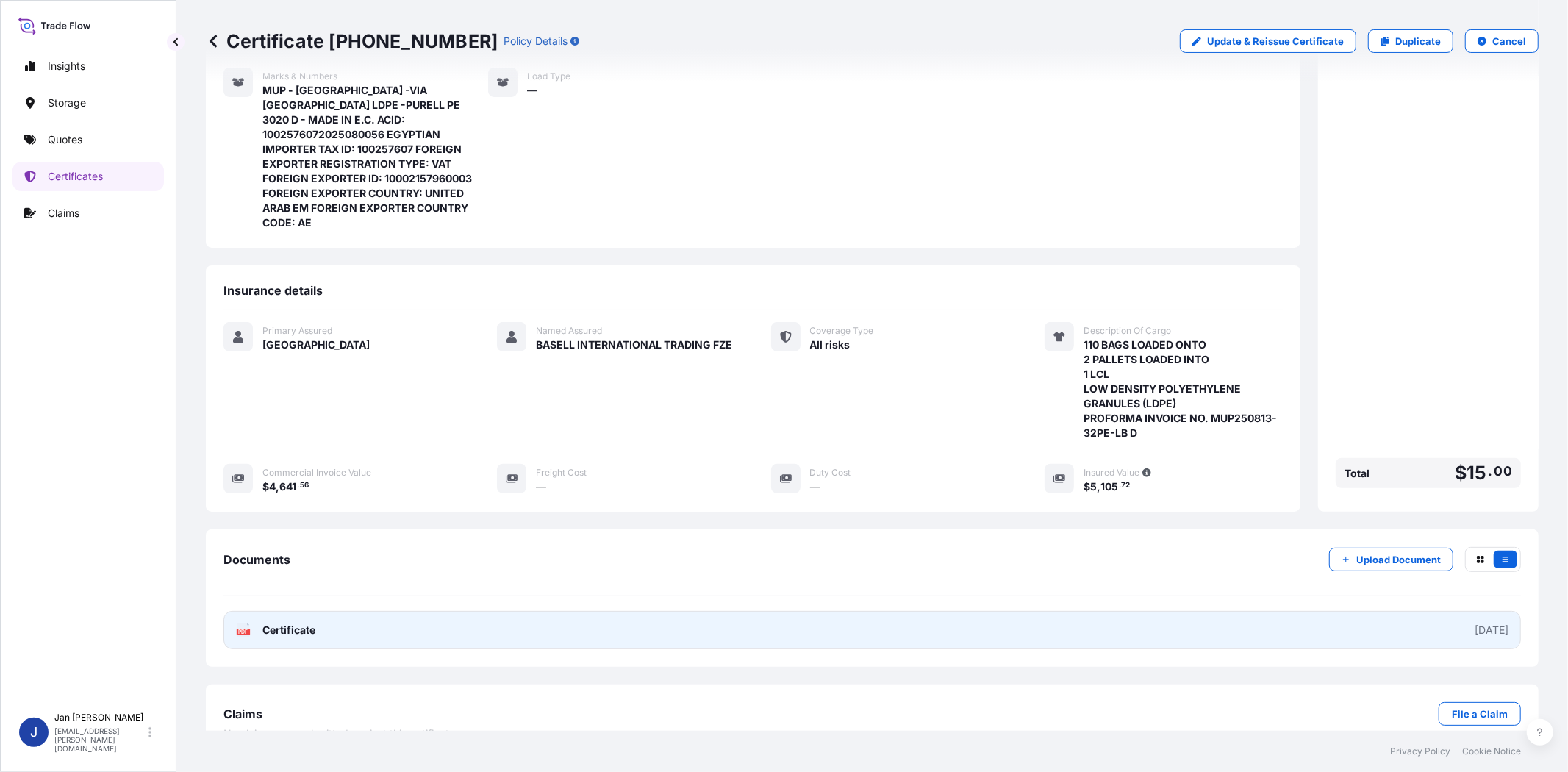
click at [240, 629] on text "PDF" at bounding box center [243, 631] width 10 height 5
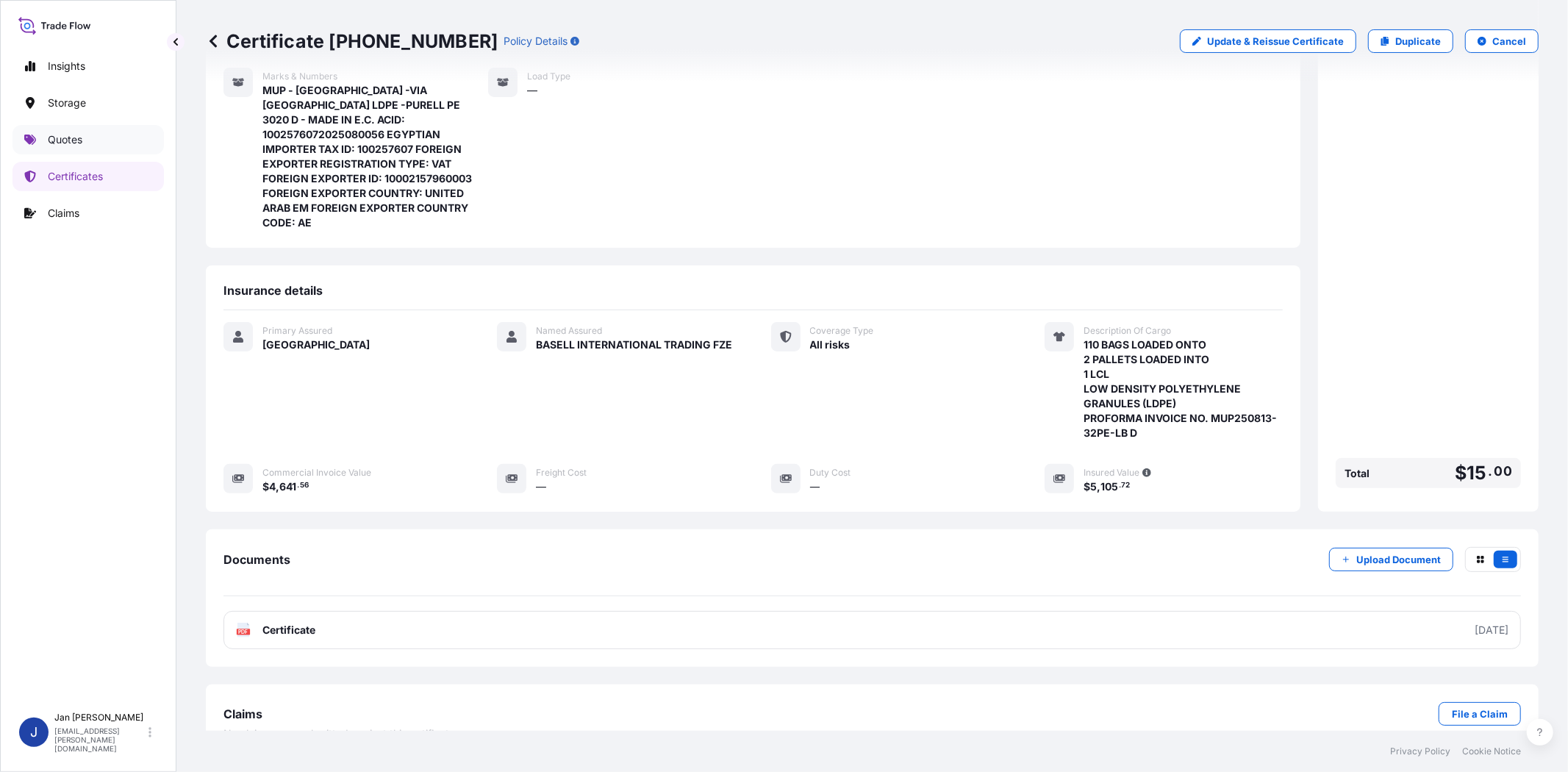
click at [113, 132] on link "Quotes" at bounding box center [88, 139] width 151 height 29
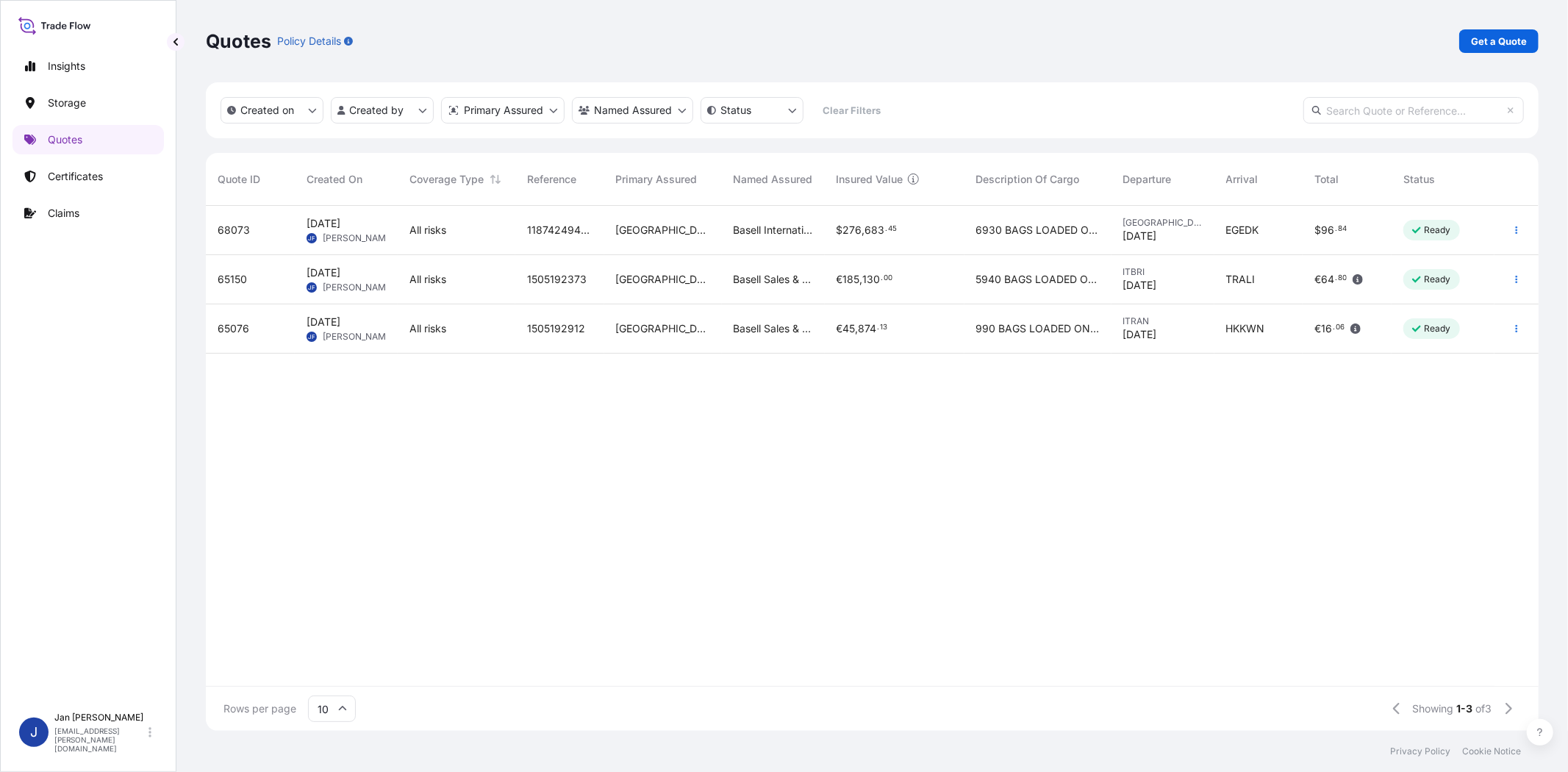
scroll to position [521, 1320]
